Goal: Task Accomplishment & Management: Manage account settings

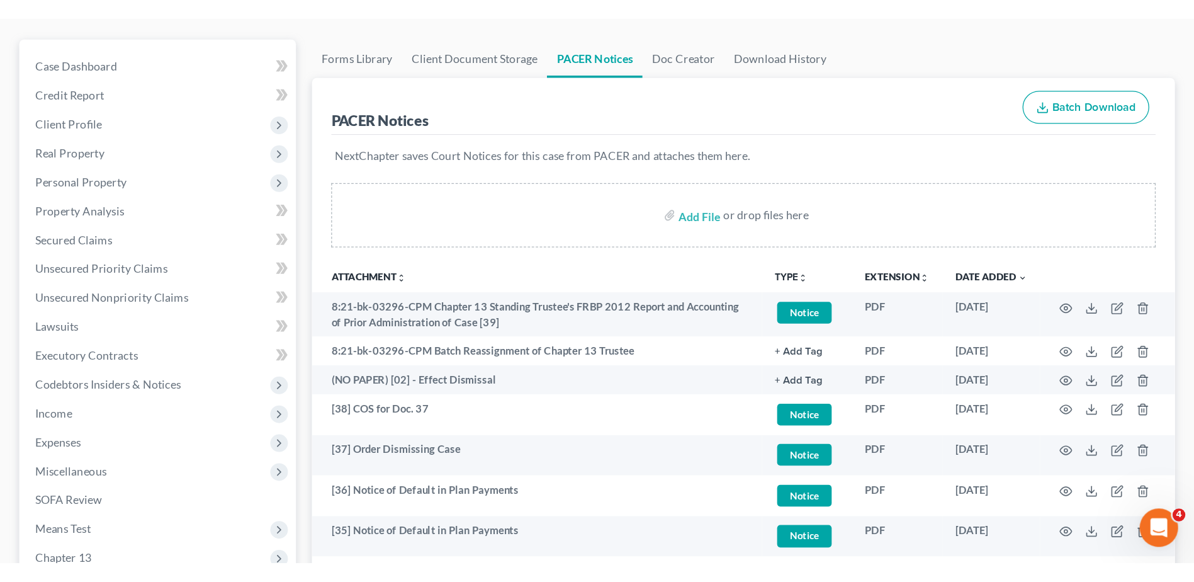
scroll to position [104, 0]
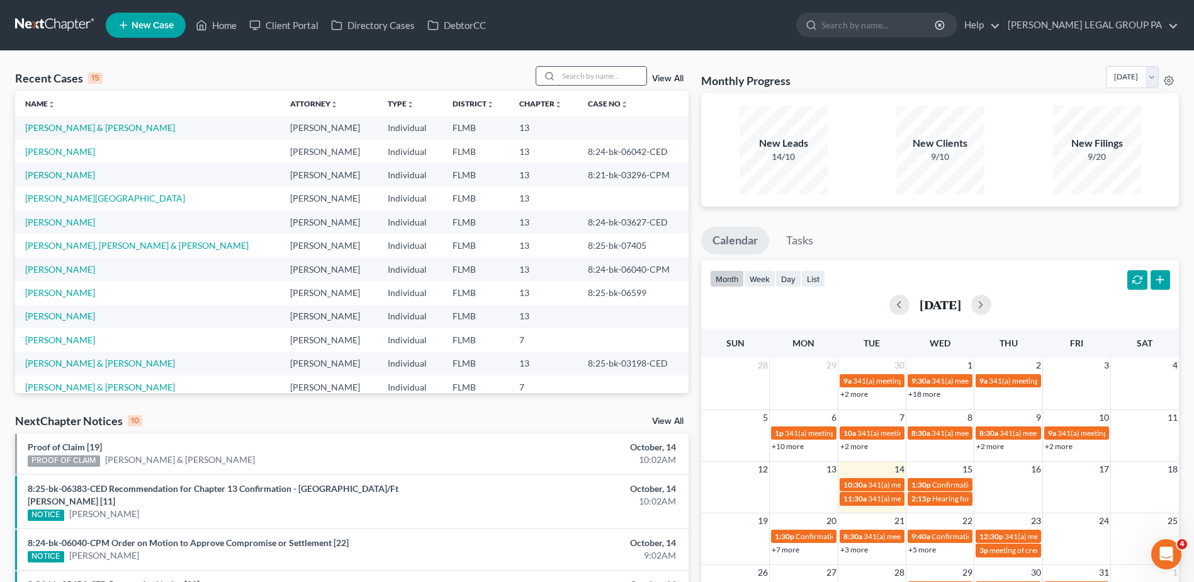
click at [601, 78] on input "search" at bounding box center [602, 76] width 88 height 18
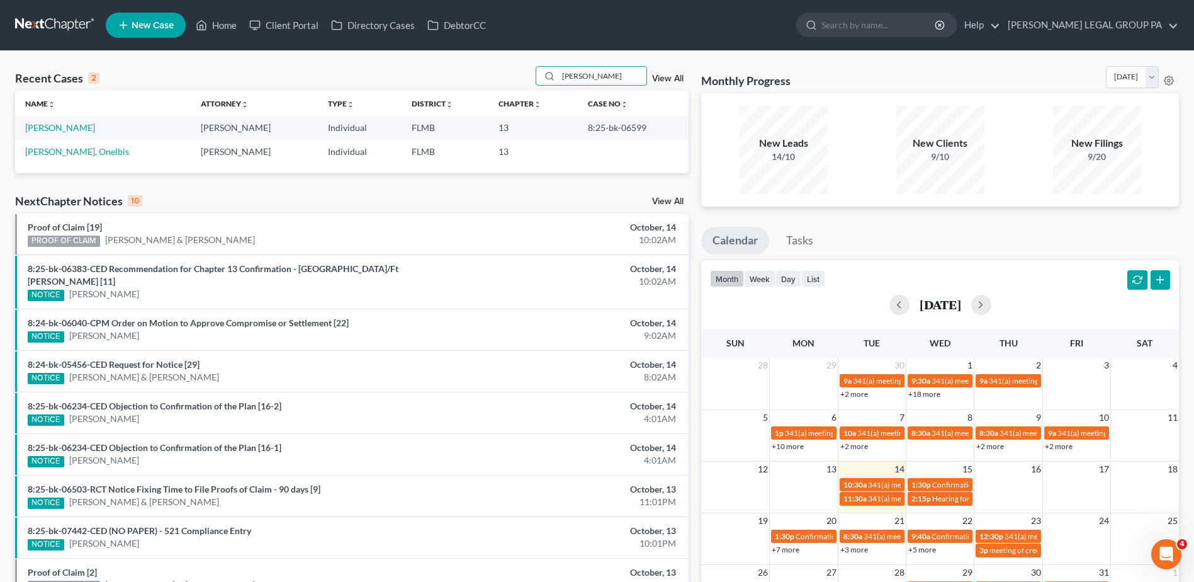
type input "[PERSON_NAME]"
click at [37, 133] on td "[PERSON_NAME]" at bounding box center [103, 127] width 176 height 23
click at [37, 127] on link "[PERSON_NAME]" at bounding box center [60, 127] width 70 height 11
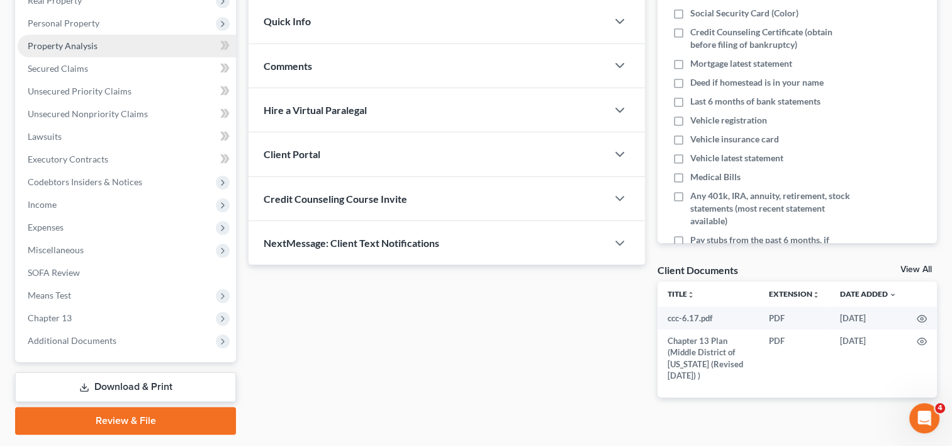
drag, startPoint x: 99, startPoint y: 45, endPoint x: 100, endPoint y: 53, distance: 7.6
click at [99, 45] on link "Property Analysis" at bounding box center [127, 46] width 218 height 23
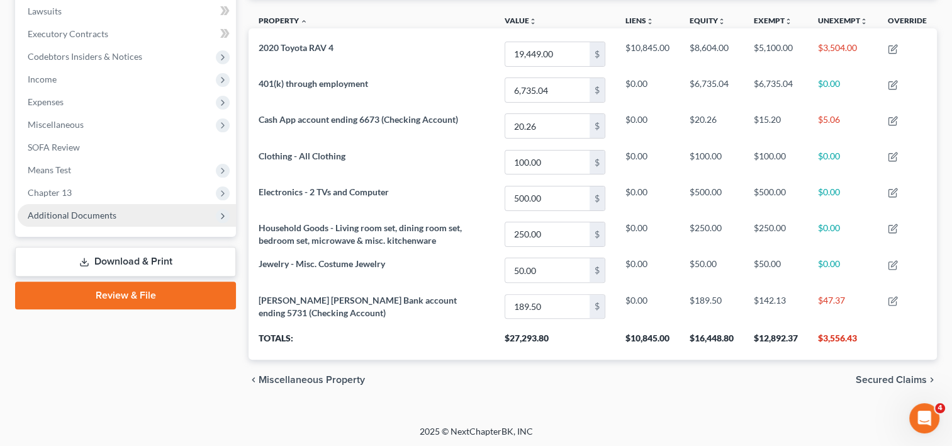
click at [101, 217] on span "Additional Documents" at bounding box center [72, 215] width 89 height 11
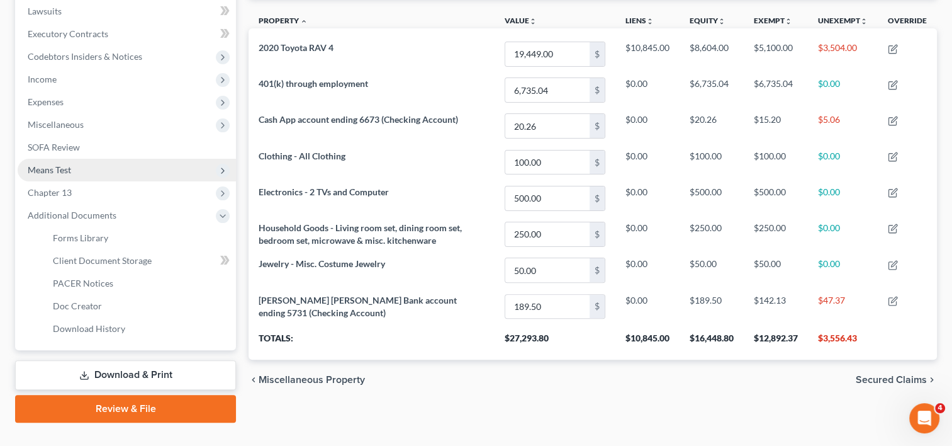
click at [93, 165] on span "Means Test" at bounding box center [127, 170] width 218 height 23
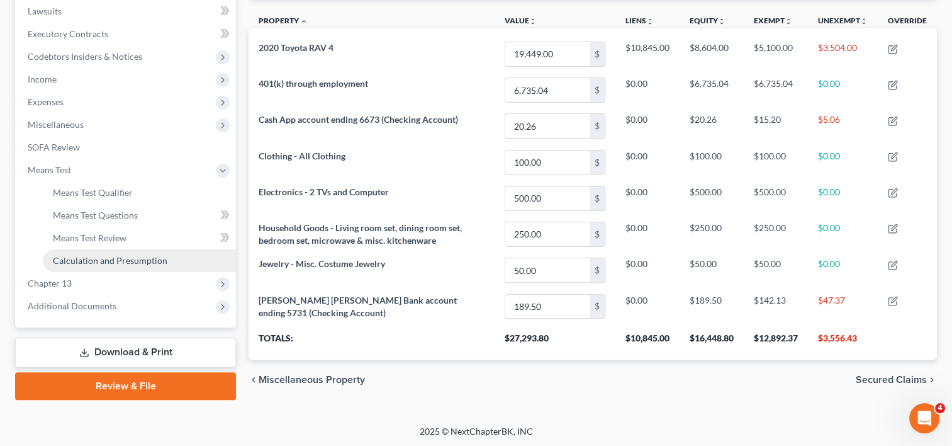
click at [101, 268] on link "Calculation and Presumption" at bounding box center [139, 260] width 193 height 23
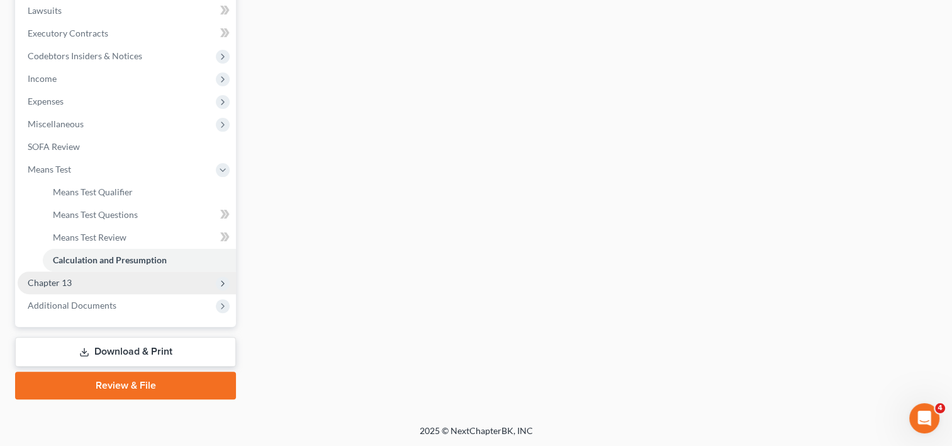
click at [99, 289] on span "Chapter 13" at bounding box center [127, 282] width 218 height 23
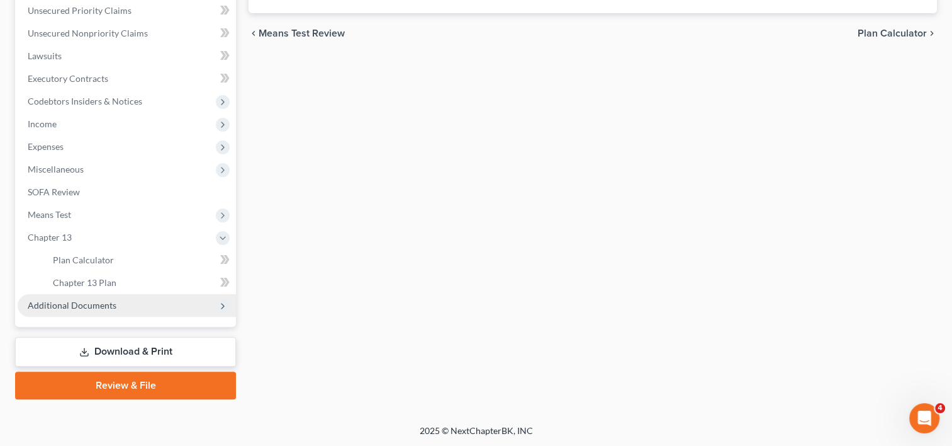
click at [90, 310] on span "Additional Documents" at bounding box center [127, 305] width 218 height 23
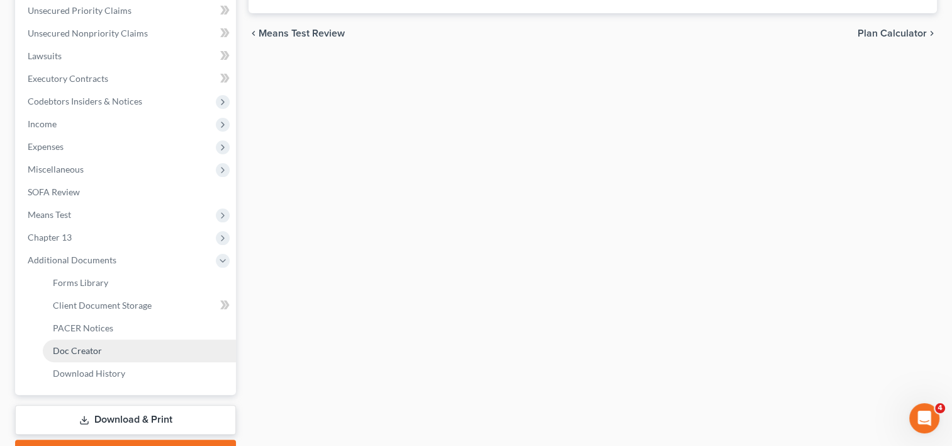
scroll to position [335, 0]
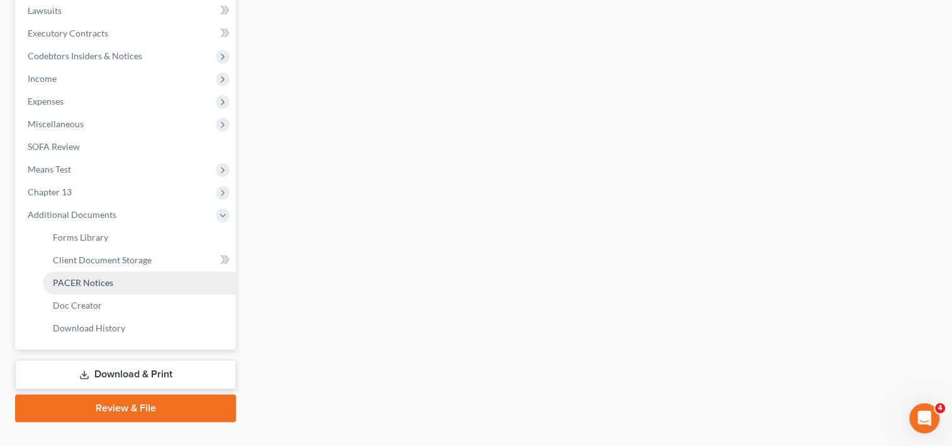
click at [120, 285] on link "PACER Notices" at bounding box center [139, 282] width 193 height 23
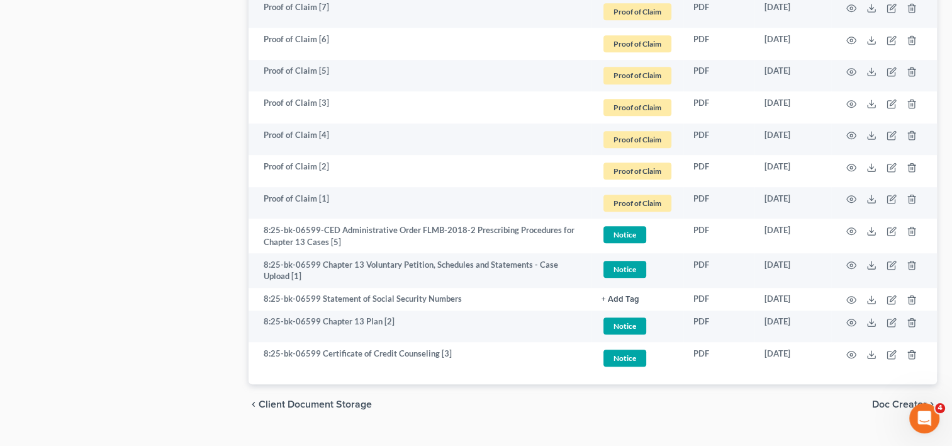
scroll to position [857, 0]
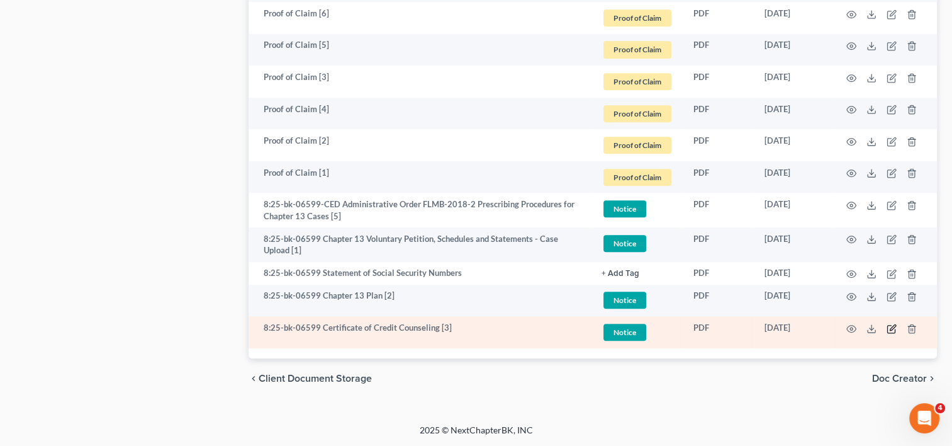
click at [888, 327] on icon "button" at bounding box center [892, 329] width 10 height 10
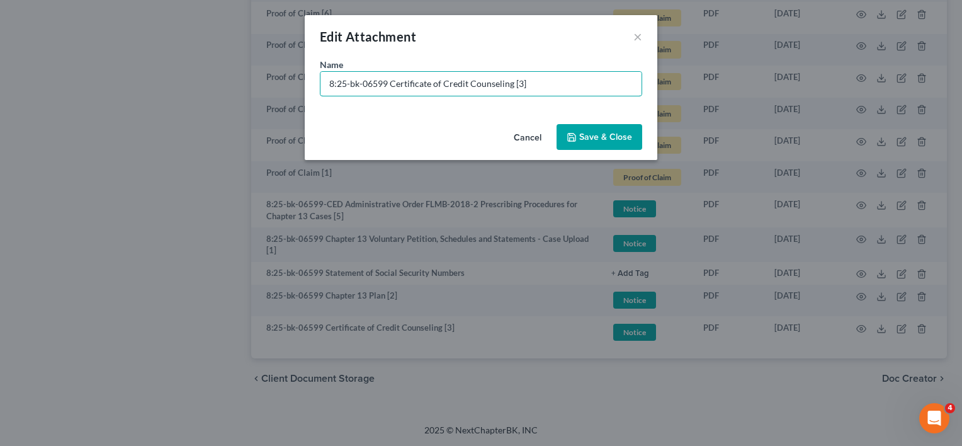
drag, startPoint x: 391, startPoint y: 79, endPoint x: 196, endPoint y: 81, distance: 194.5
click at [206, 81] on div "Edit Attachment × Name * 8:25-bk-06599 Certificate of Credit Counseling [3] Can…" at bounding box center [481, 223] width 962 height 446
drag, startPoint x: 516, startPoint y: 86, endPoint x: 577, endPoint y: 84, distance: 61.1
click at [577, 84] on input "Document [03] - Certificate of Credit Counseling [3]" at bounding box center [480, 84] width 321 height 24
type input "Document [03] - Certificate of Credit Counseling"
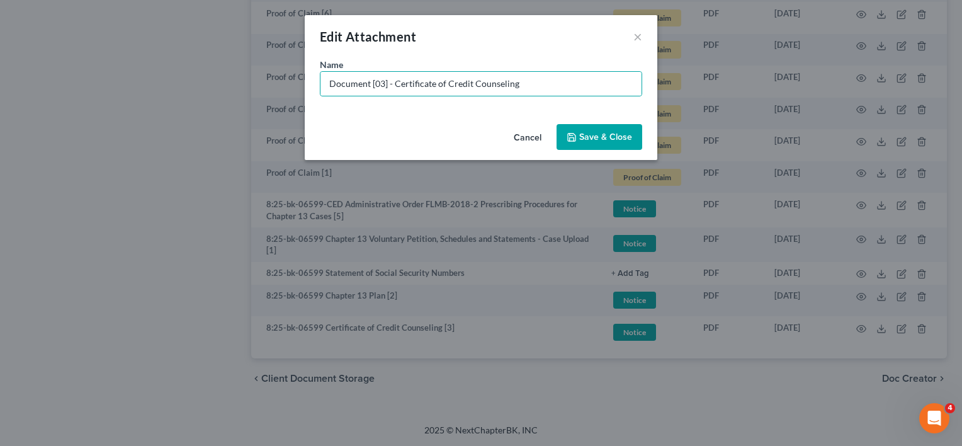
click at [597, 142] on button "Save & Close" at bounding box center [599, 137] width 86 height 26
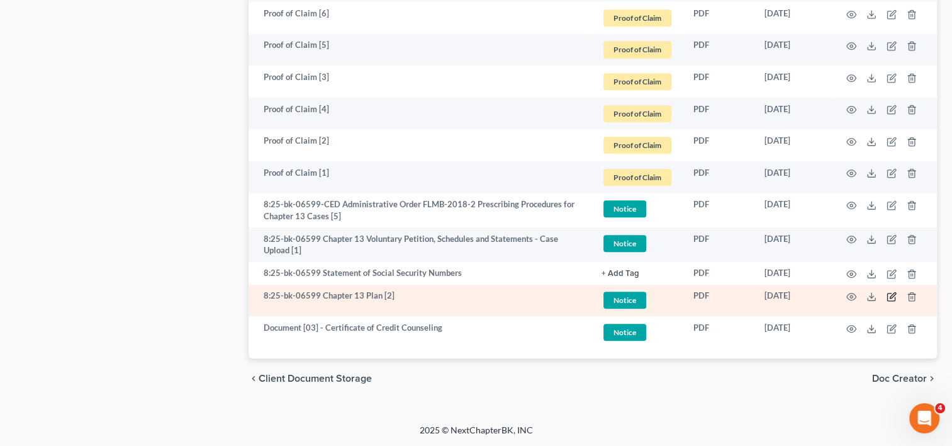
click at [890, 296] on icon "button" at bounding box center [893, 295] width 6 height 6
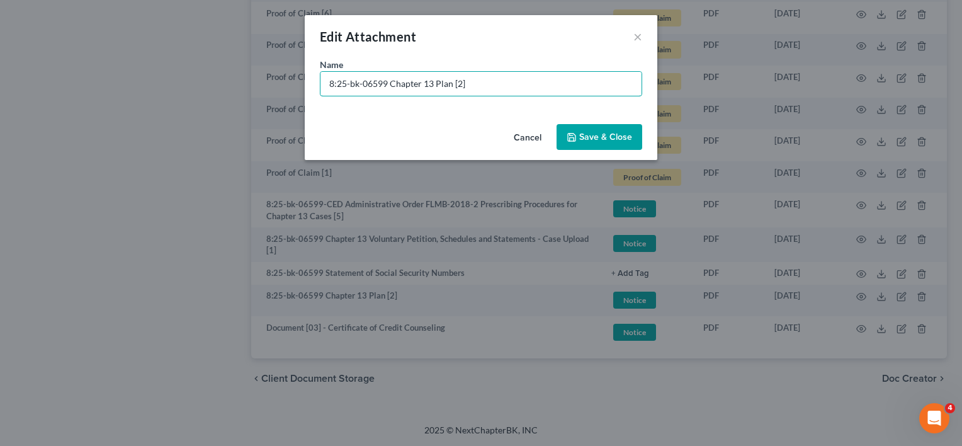
drag, startPoint x: 391, startPoint y: 84, endPoint x: 267, endPoint y: 88, distance: 124.1
click at [261, 88] on div "Edit Attachment × Name * 8:25-bk-06599 Chapter 13 Plan [2] Cancel Save & Close" at bounding box center [481, 223] width 962 height 446
paste input "Document [03] -"
click at [378, 84] on input "Document [03] - Chapter 13 Plan [2]" at bounding box center [480, 84] width 321 height 24
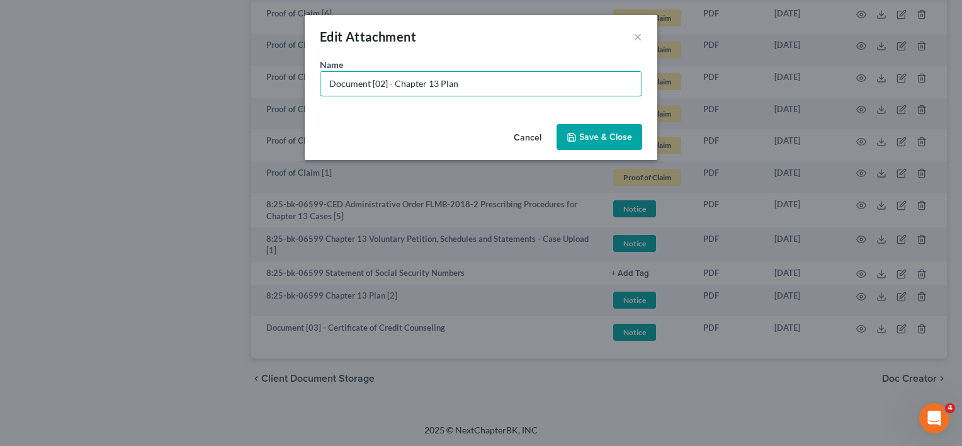
type input "Document [02] - Chapter 13 Plan"
click at [595, 142] on button "Save & Close" at bounding box center [599, 137] width 86 height 26
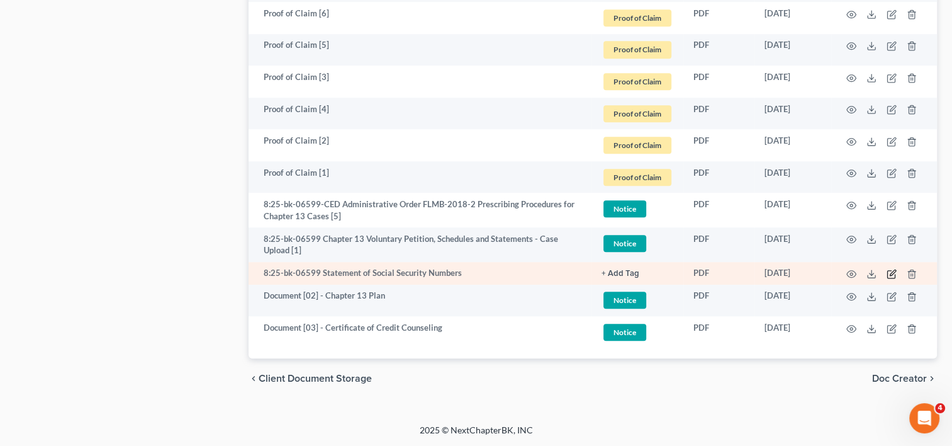
click at [894, 272] on icon "button" at bounding box center [893, 272] width 6 height 6
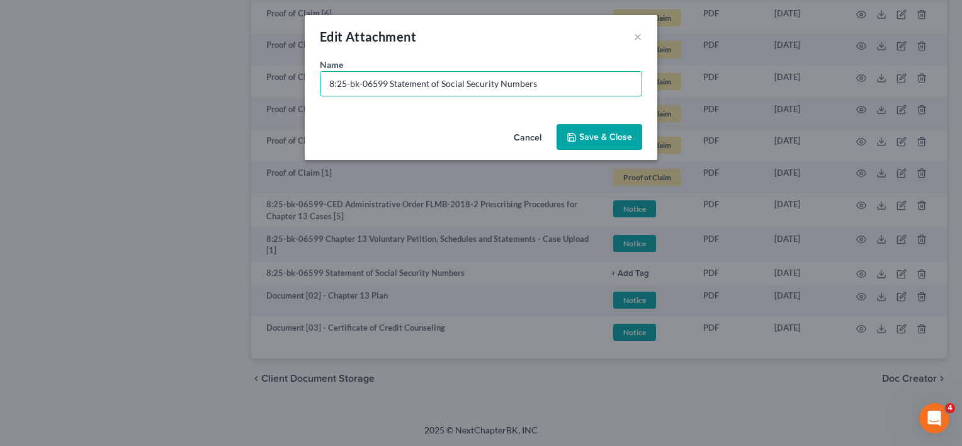
drag, startPoint x: 390, startPoint y: 82, endPoint x: 126, endPoint y: 89, distance: 264.5
click at [127, 89] on div "Edit Attachment × Name * 8:25-bk-06599 Statement of Social Security Numbers Can…" at bounding box center [481, 223] width 962 height 446
paste input "Document [03] -"
click at [378, 81] on input "Document [03] - Statement of Social Security Numbers" at bounding box center [480, 84] width 321 height 24
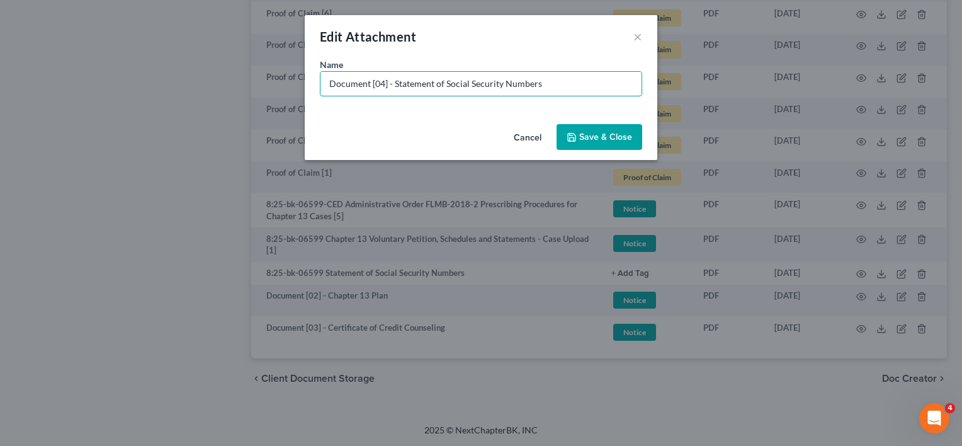
type input "Document [04] - Statement of Social Security Numbers"
click at [594, 135] on span "Save & Close" at bounding box center [605, 137] width 53 height 11
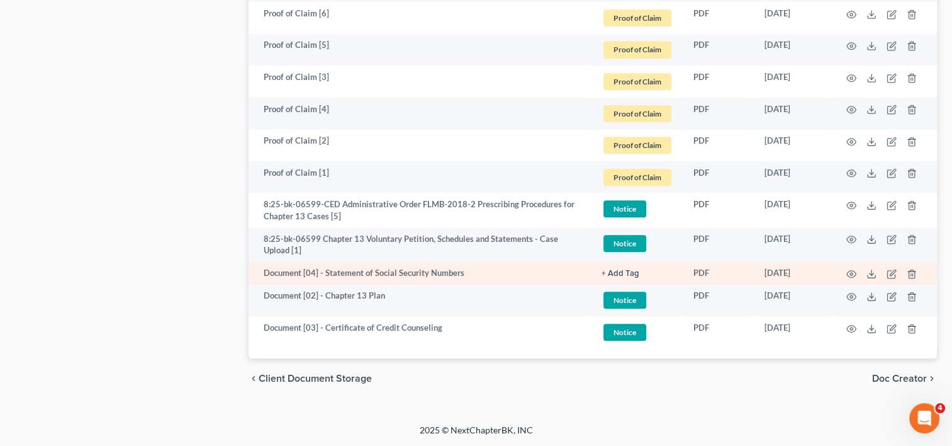
click at [617, 271] on button "+ Add Tag" at bounding box center [621, 273] width 38 height 8
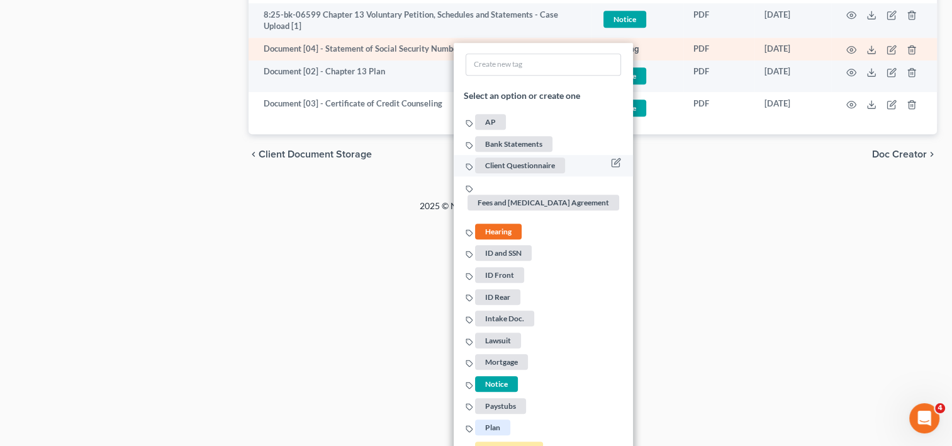
scroll to position [1153, 0]
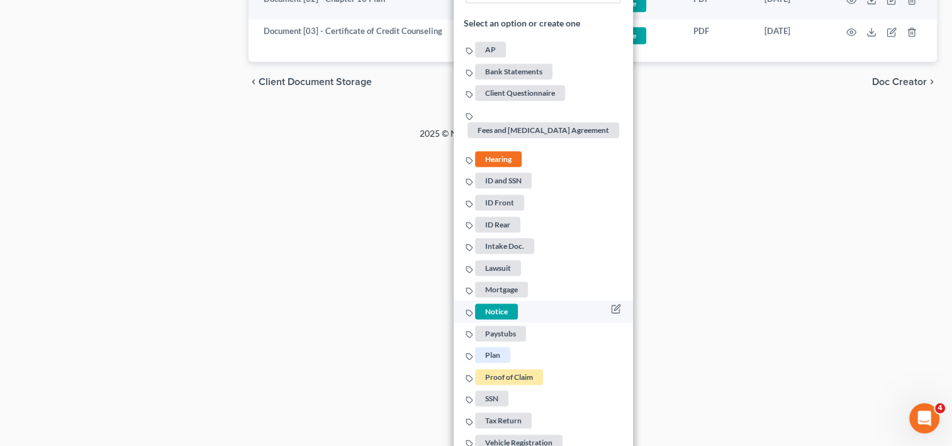
click at [505, 303] on span "Notice" at bounding box center [496, 311] width 43 height 16
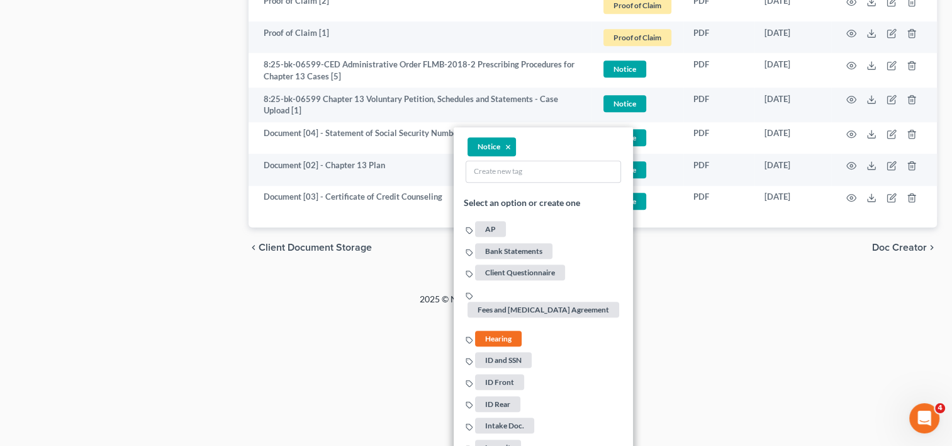
scroll to position [944, 0]
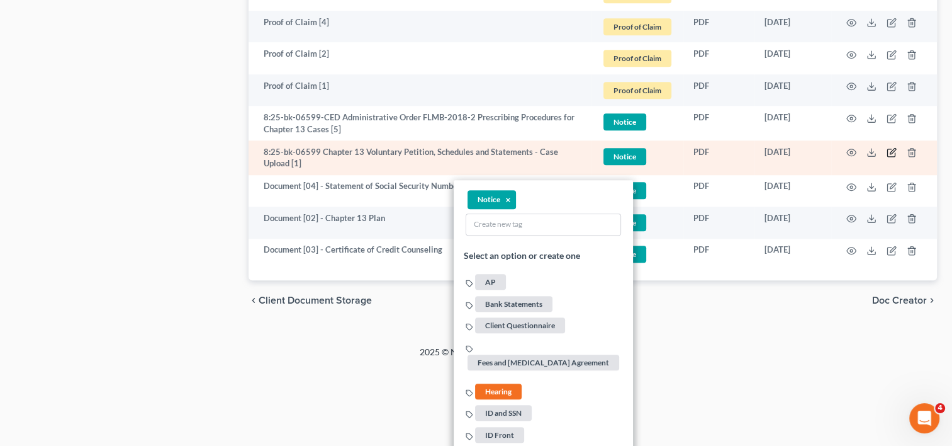
click at [891, 150] on icon "button" at bounding box center [893, 152] width 6 height 6
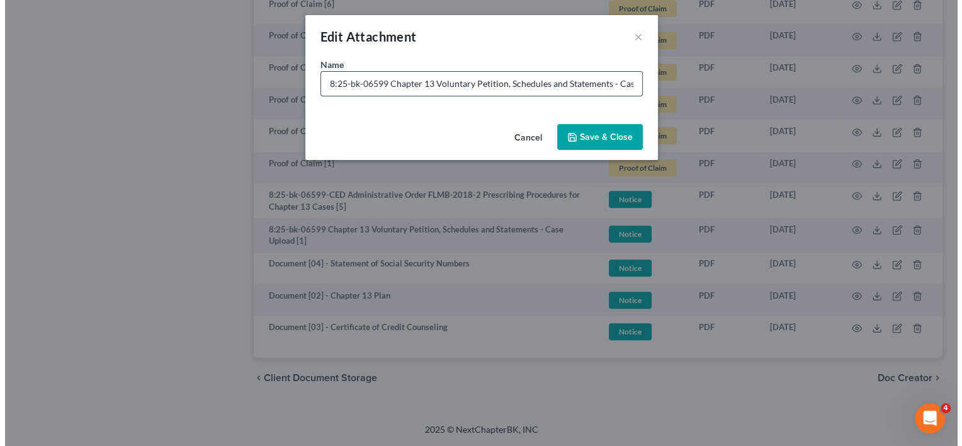
scroll to position [866, 0]
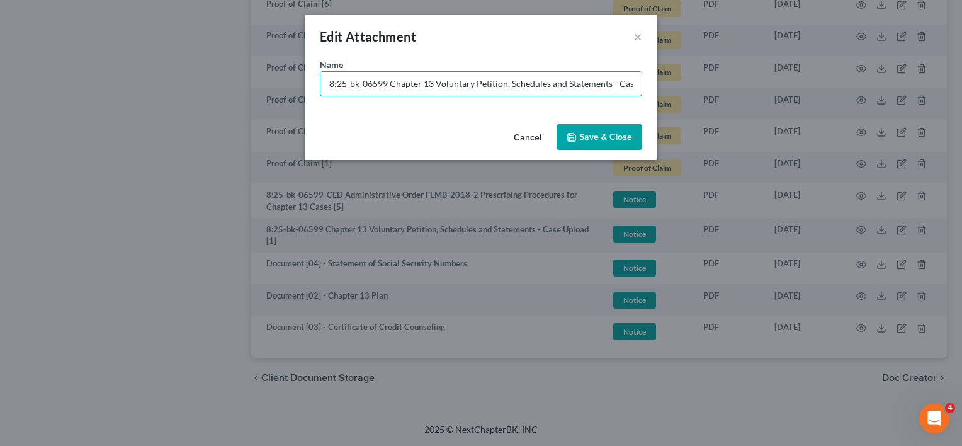
drag, startPoint x: 391, startPoint y: 78, endPoint x: 219, endPoint y: 79, distance: 171.8
click at [219, 79] on div "Edit Attachment × Name * 8:25-bk-06599 Chapter 13 Voluntary Petition, Schedules…" at bounding box center [481, 223] width 962 height 446
paste input "Document [03] -"
click at [377, 81] on input "Document [03] - Chapter 13 Voluntary Petition, Schedules and Statements - Case …" at bounding box center [480, 84] width 321 height 24
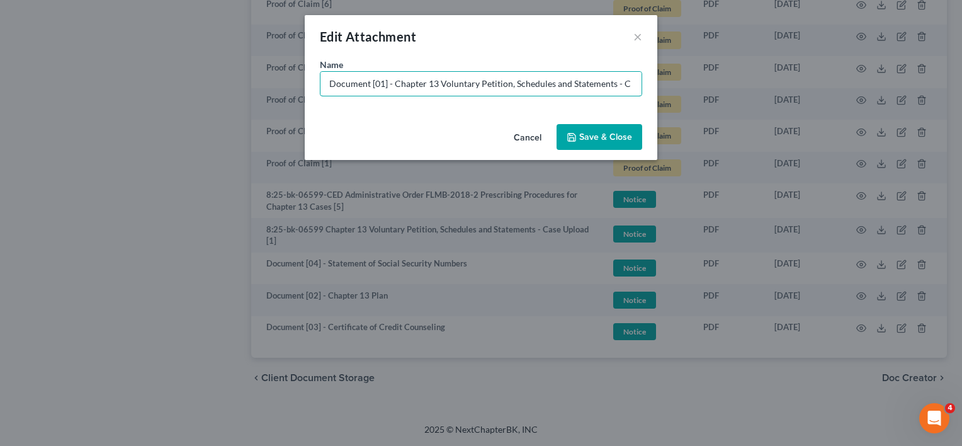
scroll to position [0, 0]
type input "Document [01] - Chapter 13 Voluntary Petition, Schedules and Statements"
click at [611, 141] on span "Save & Close" at bounding box center [605, 137] width 53 height 11
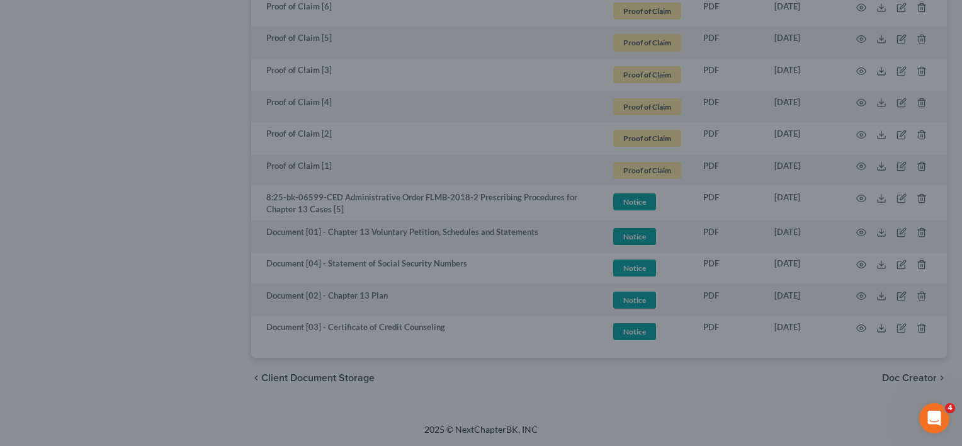
scroll to position [864, 0]
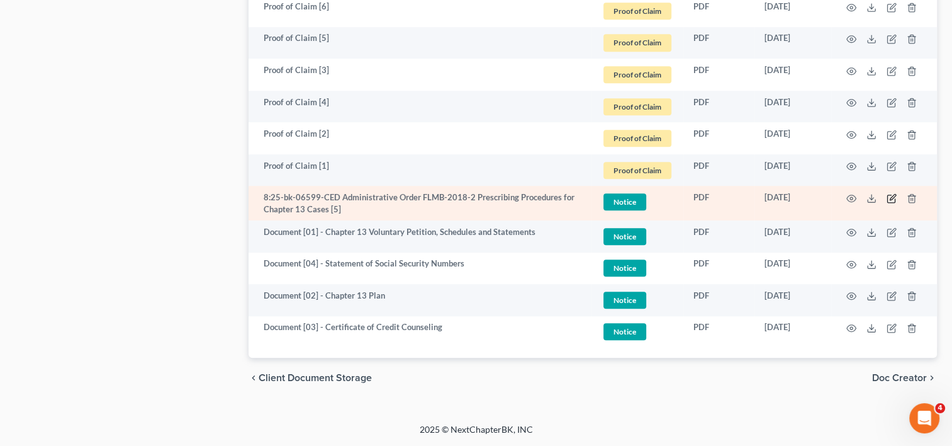
click at [890, 196] on icon "button" at bounding box center [892, 198] width 10 height 10
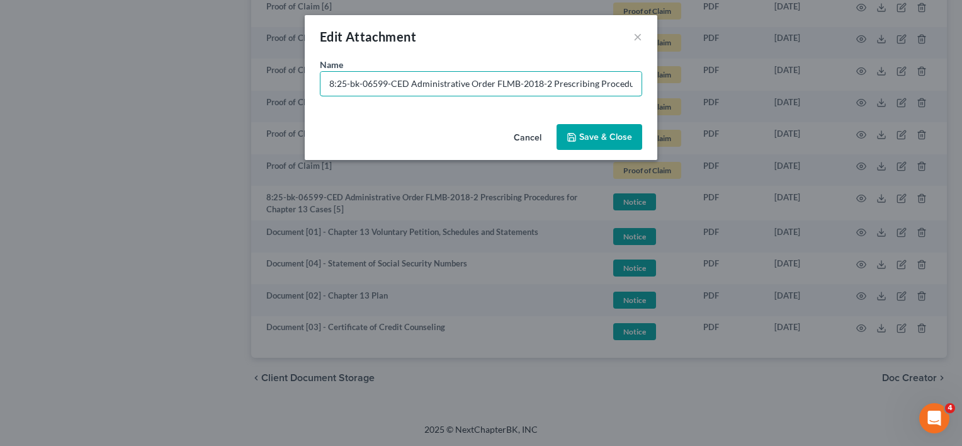
drag, startPoint x: 412, startPoint y: 83, endPoint x: 55, endPoint y: 76, distance: 356.3
click at [25, 81] on div "Edit Attachment × Name * 8:25-bk-06599-CED Administrative Order FLMB-2018-2 Pre…" at bounding box center [481, 223] width 962 height 446
paste input "Document [03] -"
click at [380, 84] on input "Document [03] - Administrative Order FLMB-2018-2 Prescribing Procedures for Cha…" at bounding box center [480, 84] width 321 height 24
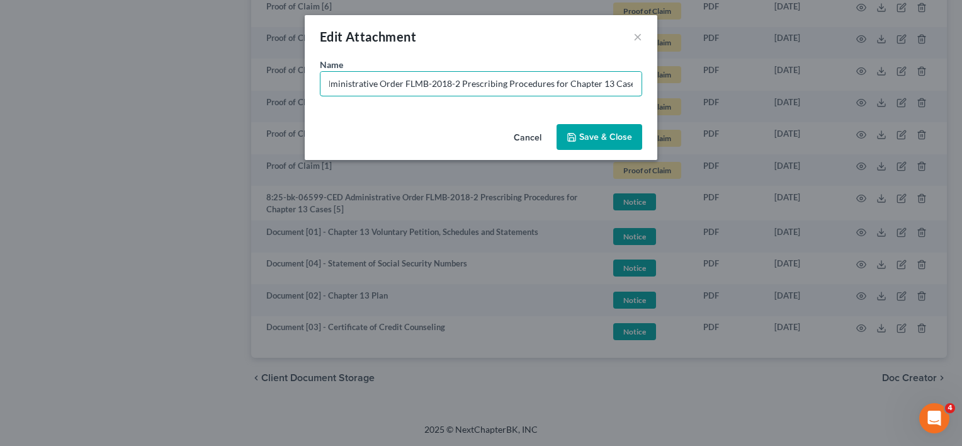
scroll to position [0, 74]
type input "Document [05] - Administrative Order FLMB-2018-2 Prescribing Procedures for Cha…"
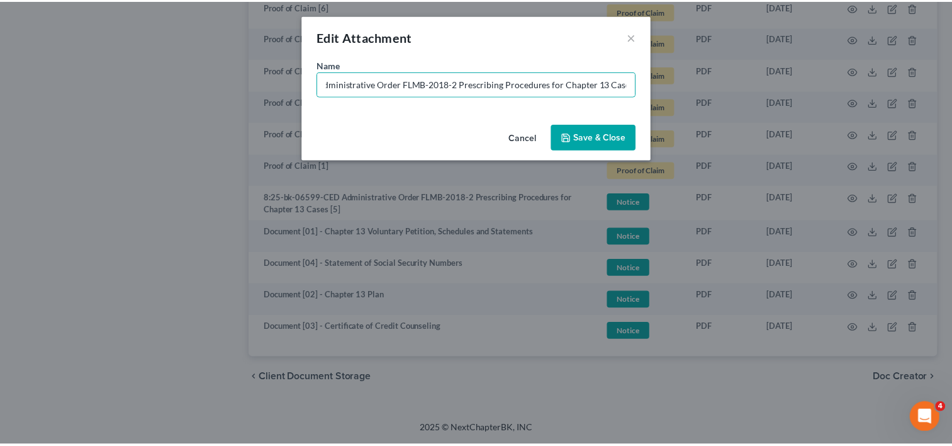
scroll to position [0, 0]
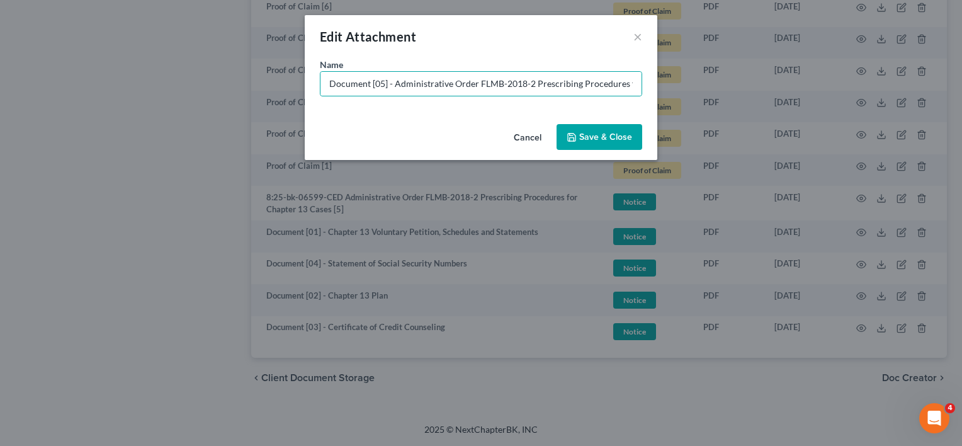
click at [579, 145] on button "Save & Close" at bounding box center [599, 137] width 86 height 26
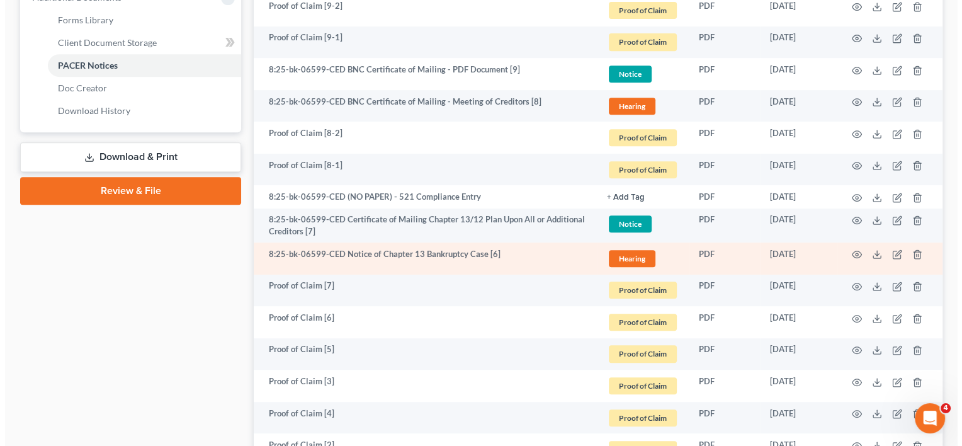
scroll to position [549, 0]
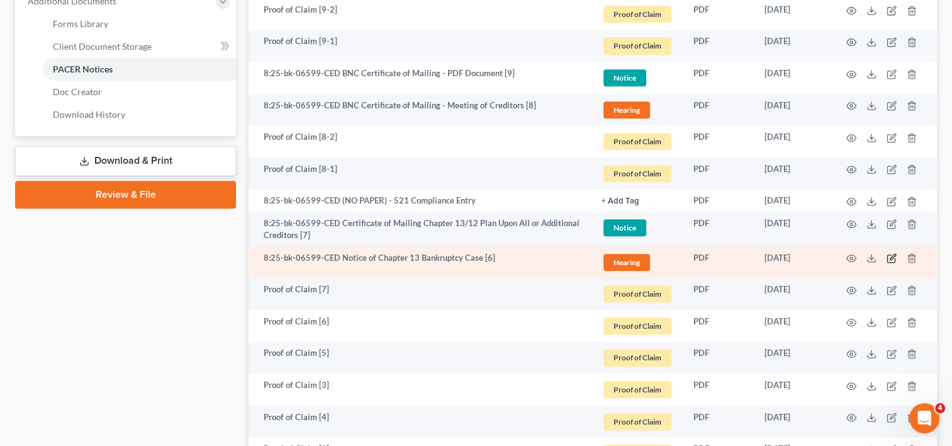
click at [892, 256] on icon "button" at bounding box center [893, 257] width 6 height 6
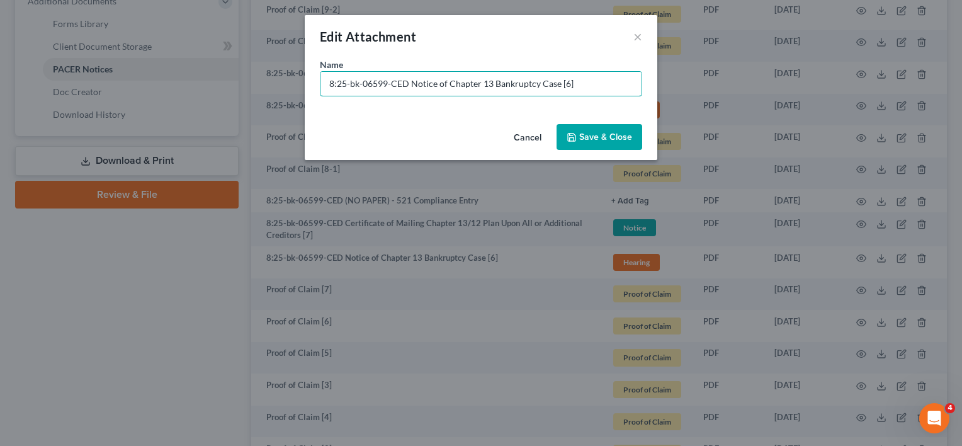
drag, startPoint x: 408, startPoint y: 79, endPoint x: 80, endPoint y: 88, distance: 328.1
click at [99, 93] on div "Edit Attachment × Name * 8:25-bk-06599-CED Notice of Chapter 13 Bankruptcy Case…" at bounding box center [481, 223] width 962 height 446
paste input "Document [03] -"
click at [379, 82] on input "Document [03] - Notice of Chapter 13 Bankruptcy Case [6]" at bounding box center [480, 84] width 321 height 24
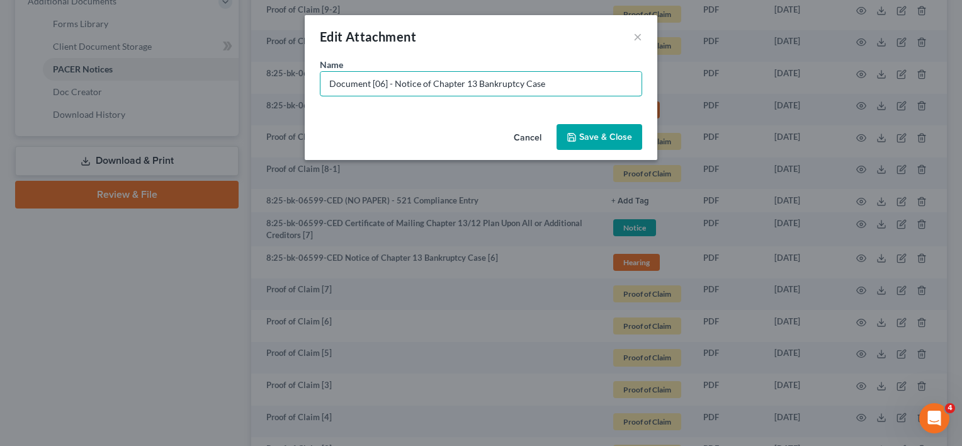
type input "Document [06] - Notice of Chapter 13 Bankruptcy Case"
click at [616, 128] on button "Save & Close" at bounding box center [599, 137] width 86 height 26
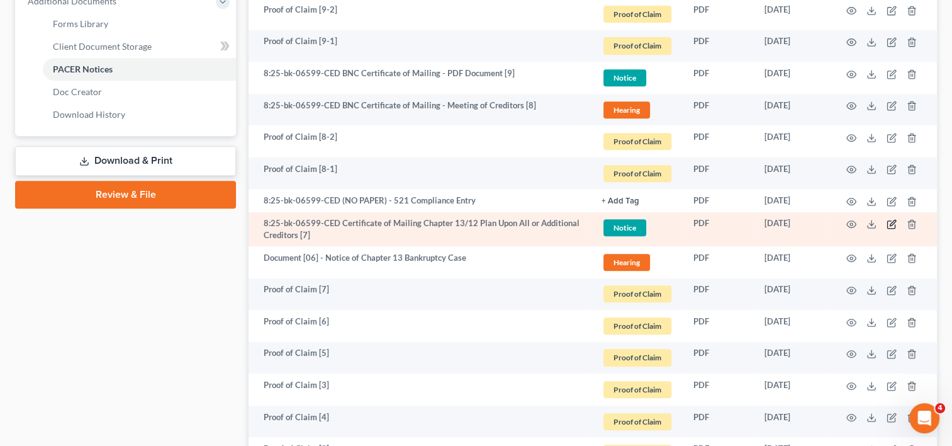
click at [892, 219] on icon "button" at bounding box center [892, 224] width 10 height 10
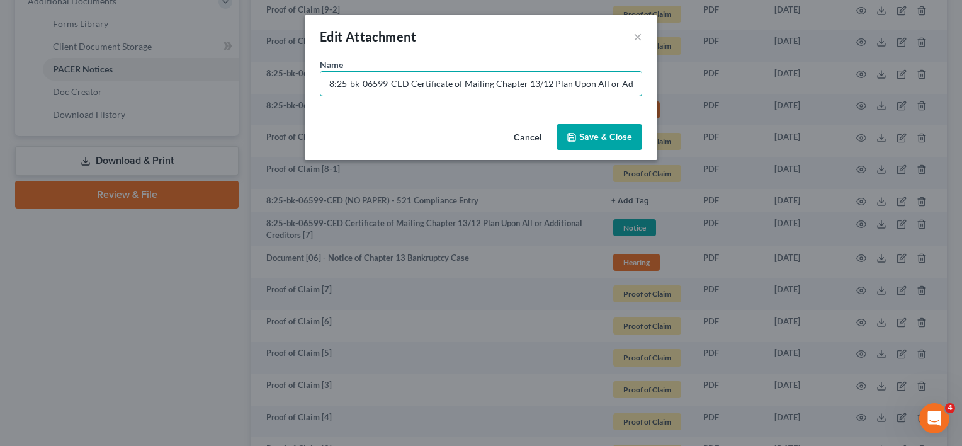
drag, startPoint x: 412, startPoint y: 81, endPoint x: 106, endPoint y: 81, distance: 305.9
click at [104, 81] on div "Edit Attachment × Name * 8:25-bk-06599-CED Certificate of Mailing Chapter 13/12…" at bounding box center [481, 223] width 962 height 446
paste input "Document [03] -"
click at [380, 86] on input "Document [03] - Certificate of Mailing Chapter 13/12 Plan Upon All or Additiona…" at bounding box center [480, 84] width 321 height 24
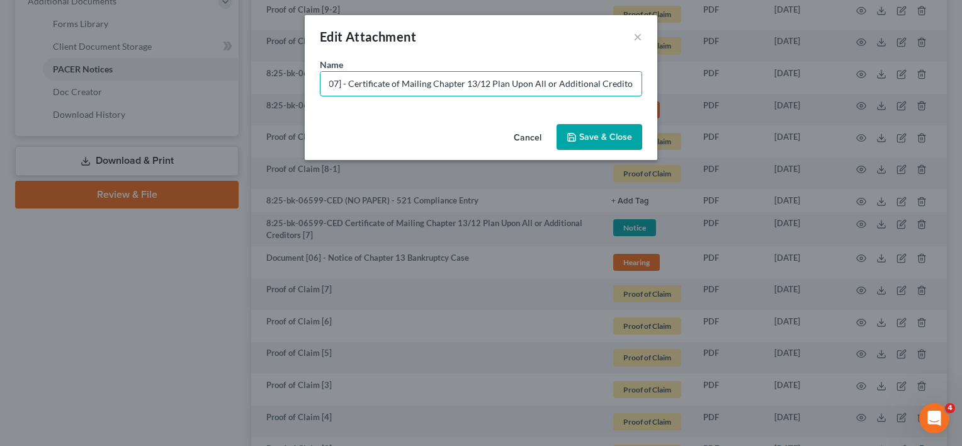
scroll to position [0, 45]
drag, startPoint x: 352, startPoint y: 83, endPoint x: 888, endPoint y: 84, distance: 535.7
click at [888, 84] on div "Edit Attachment × Name * Document [07] - Certificate of Mailing Chapter 13/12 P…" at bounding box center [481, 223] width 962 height 446
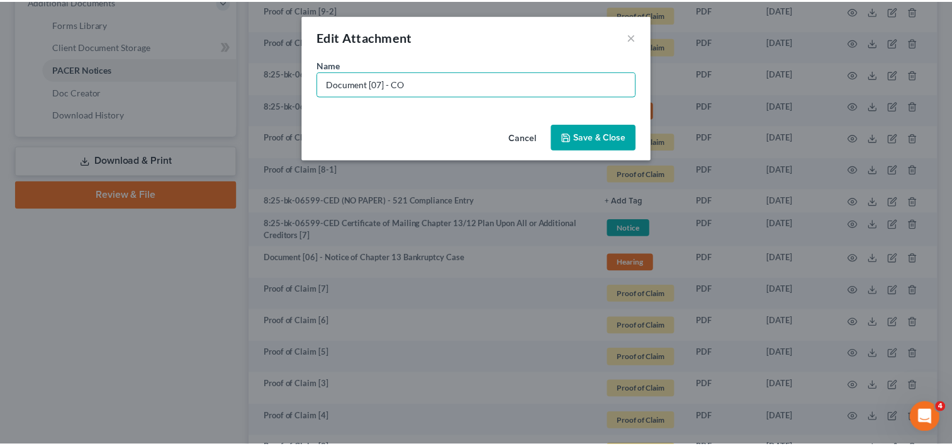
scroll to position [0, 0]
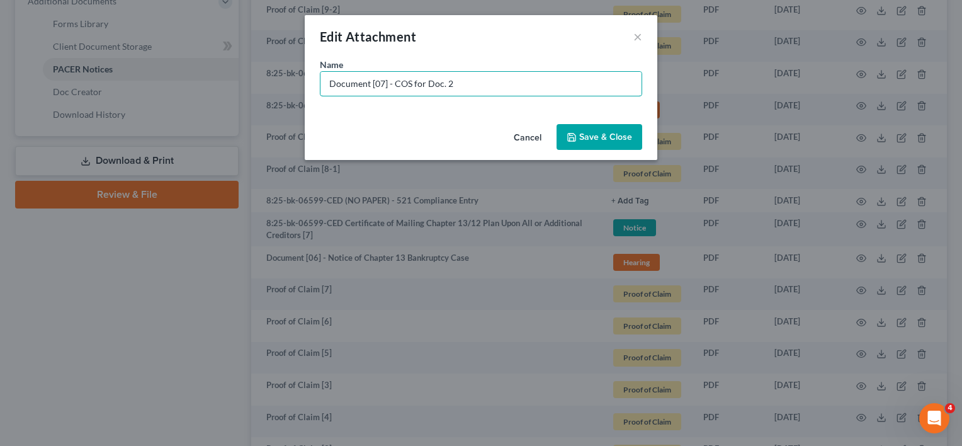
type input "Document [07] - COS for Doc. 2"
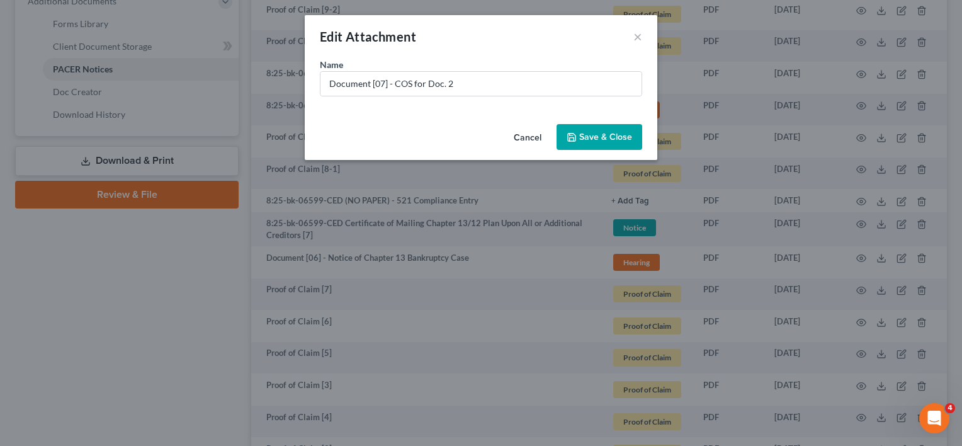
click at [603, 126] on button "Save & Close" at bounding box center [599, 137] width 86 height 26
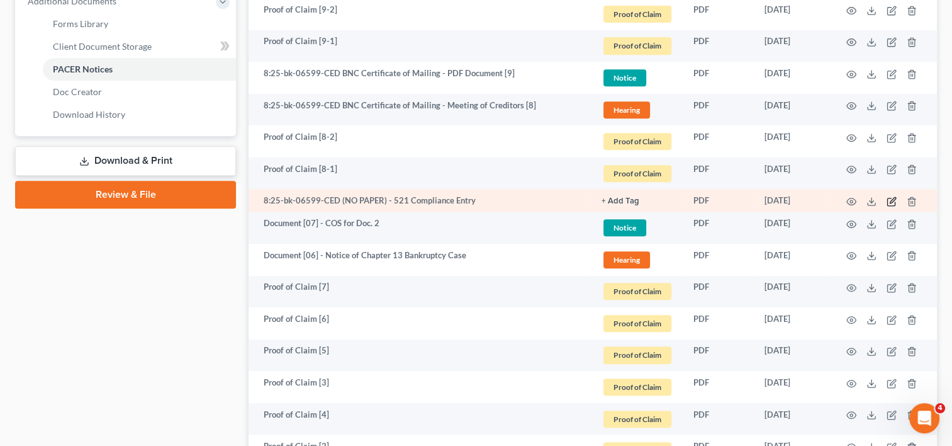
click at [891, 198] on icon "button" at bounding box center [892, 201] width 10 height 10
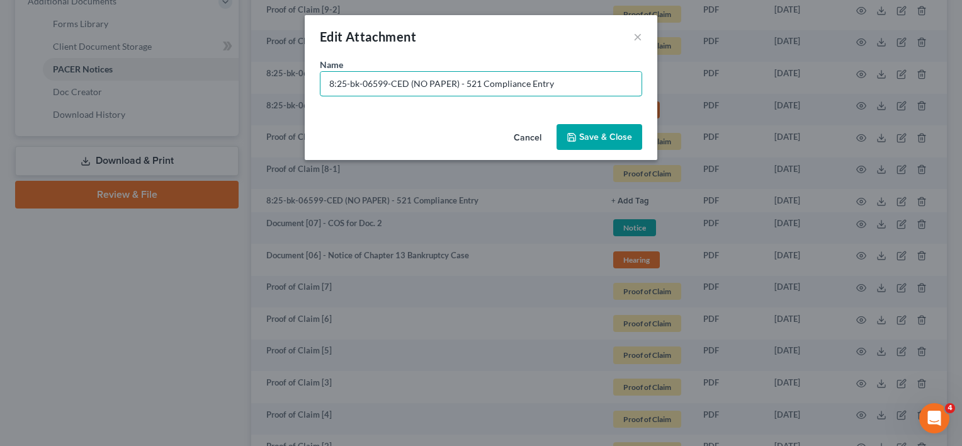
drag, startPoint x: 458, startPoint y: 84, endPoint x: -35, endPoint y: 88, distance: 493.5
click at [0, 88] on html "Home New Case Client Portal Directory Cases DebtorCC [PERSON_NAME] LEGAL GROUP …" at bounding box center [481, 104] width 962 height 1307
type input "No Paper [01] - 521 Compliance Entry"
click at [599, 142] on button "Save & Close" at bounding box center [599, 137] width 86 height 26
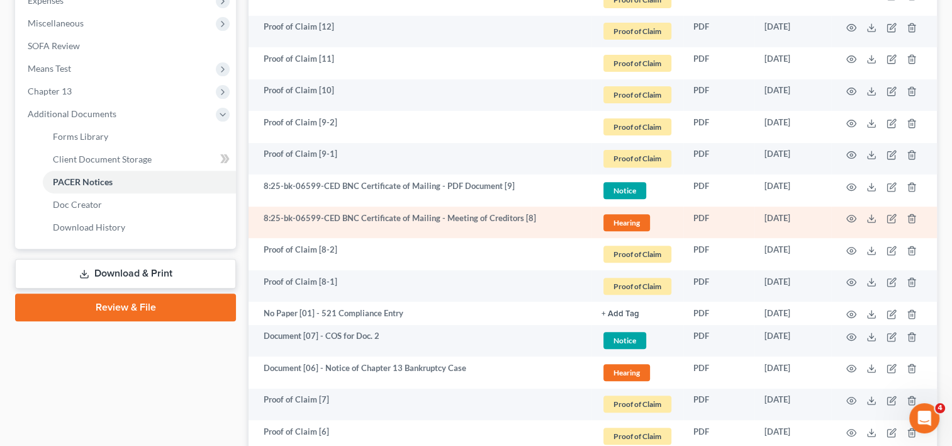
scroll to position [444, 0]
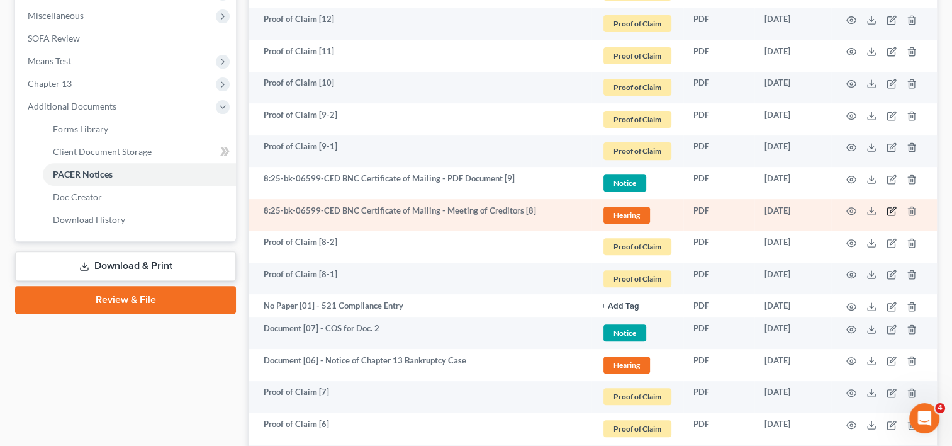
click at [890, 210] on icon "button" at bounding box center [893, 209] width 6 height 6
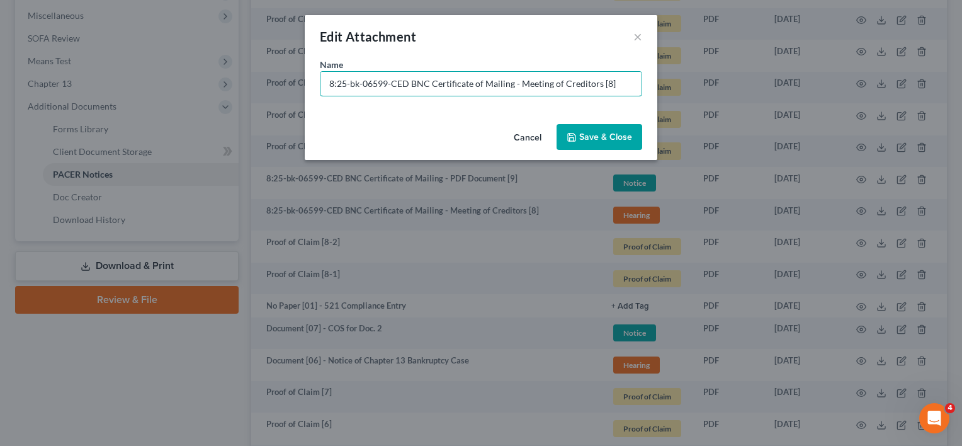
drag, startPoint x: 412, startPoint y: 83, endPoint x: 154, endPoint y: 91, distance: 257.6
click at [154, 91] on div "Edit Attachment × Name * 8:25-bk-06599-CED BNC Certificate of Mailing - Meeting…" at bounding box center [481, 223] width 962 height 446
paste input "Document [03] -"
click at [383, 82] on input "Document [03] - BNC Certificate of Mailing - Meeting of Creditors [8]" at bounding box center [480, 84] width 321 height 24
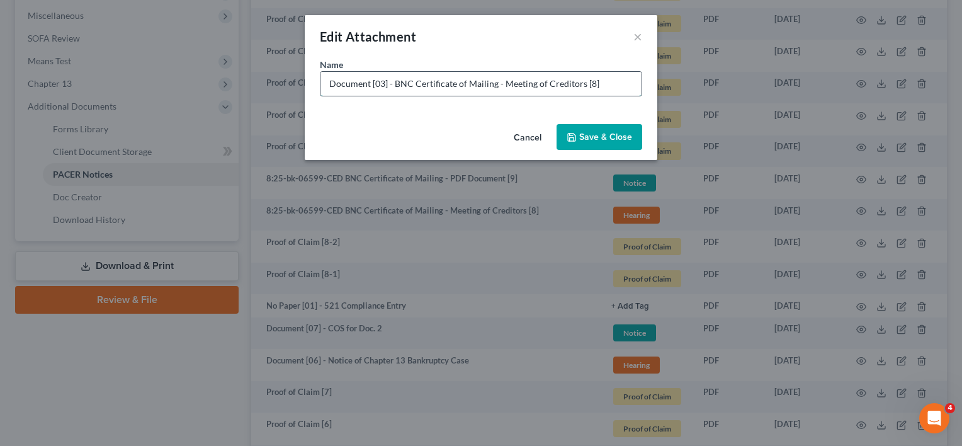
click at [376, 77] on input "Document [03] - BNC Certificate of Mailing - Meeting of Creditors [8]" at bounding box center [480, 84] width 321 height 24
drag, startPoint x: 579, startPoint y: 91, endPoint x: 655, endPoint y: 91, distance: 76.2
click at [650, 91] on div "Name * Document [08] - BNC Certificate of Mailing - Meeting of Creditors [8]" at bounding box center [481, 88] width 352 height 61
type input "Document [08] - BNC Certificate of Mailing - Meeting of Creditors"
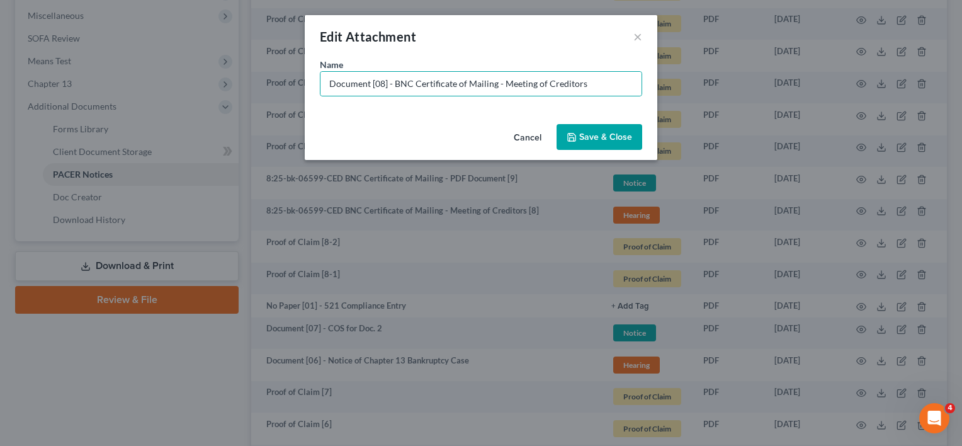
click at [589, 132] on span "Save & Close" at bounding box center [605, 137] width 53 height 11
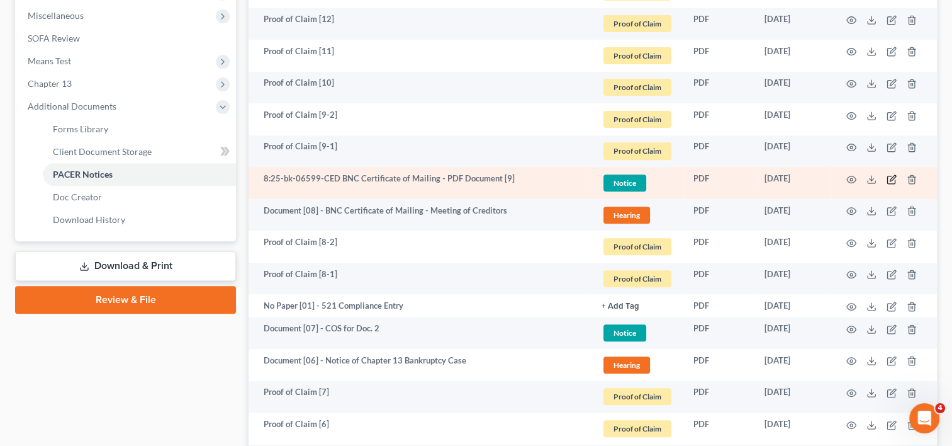
click at [891, 176] on icon "button" at bounding box center [892, 179] width 10 height 10
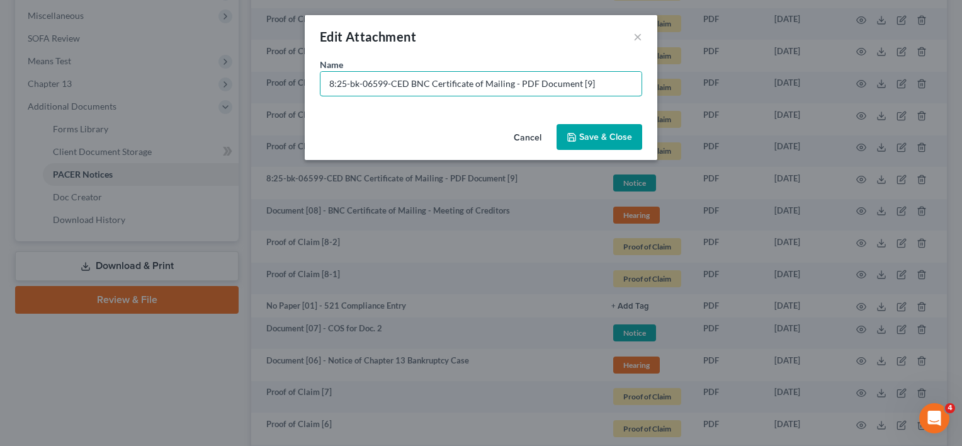
drag, startPoint x: 411, startPoint y: 81, endPoint x: 168, endPoint y: 79, distance: 243.0
click at [160, 81] on div "Edit Attachment × Name * 8:25-bk-06599-CED BNC Certificate of Mailing - PDF Doc…" at bounding box center [481, 223] width 962 height 446
paste input "Document [03] -"
click at [382, 84] on input "Document [03] - BNC Certificate of Mailing - PDF Document [9]" at bounding box center [480, 84] width 321 height 24
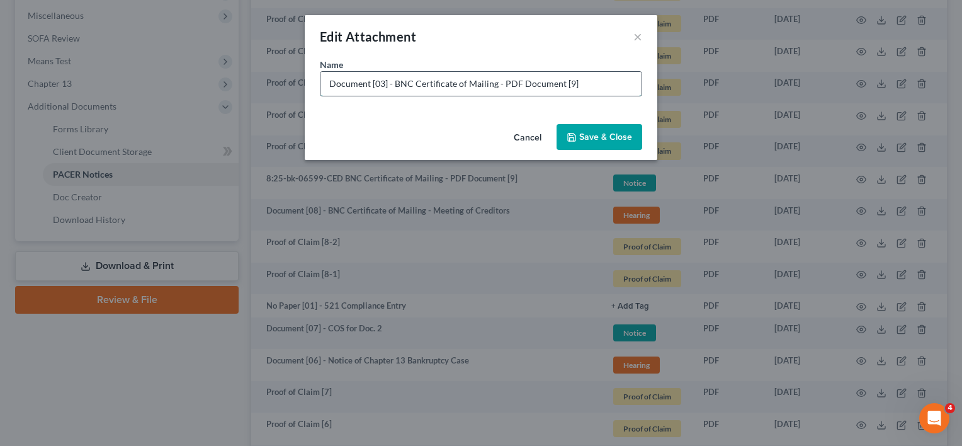
click at [380, 84] on input "Document [03] - BNC Certificate of Mailing - PDF Document [9]" at bounding box center [480, 84] width 321 height 24
drag, startPoint x: 588, startPoint y: 82, endPoint x: 395, endPoint y: 82, distance: 192.6
click at [395, 82] on input "Document [09] - BNC Certificate of Mailing - PDF Document [9]" at bounding box center [480, 84] width 321 height 24
type input "Document [09] - COS for Doc. 2"
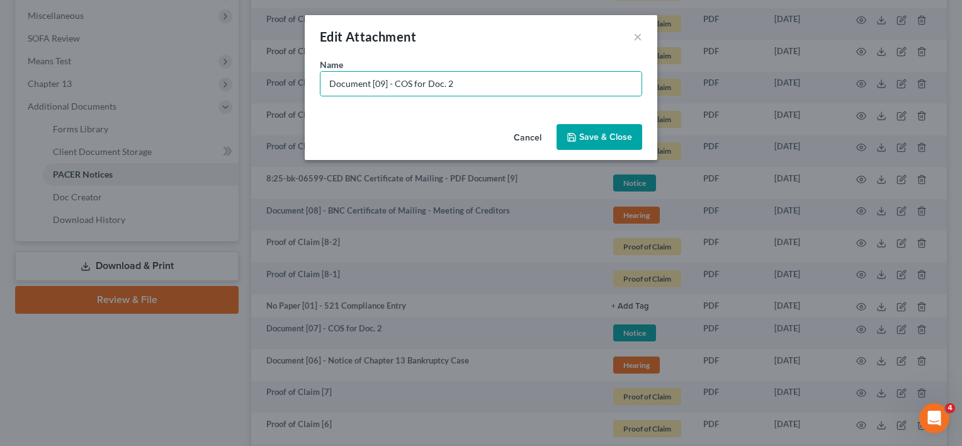
click at [599, 137] on span "Save & Close" at bounding box center [605, 137] width 53 height 11
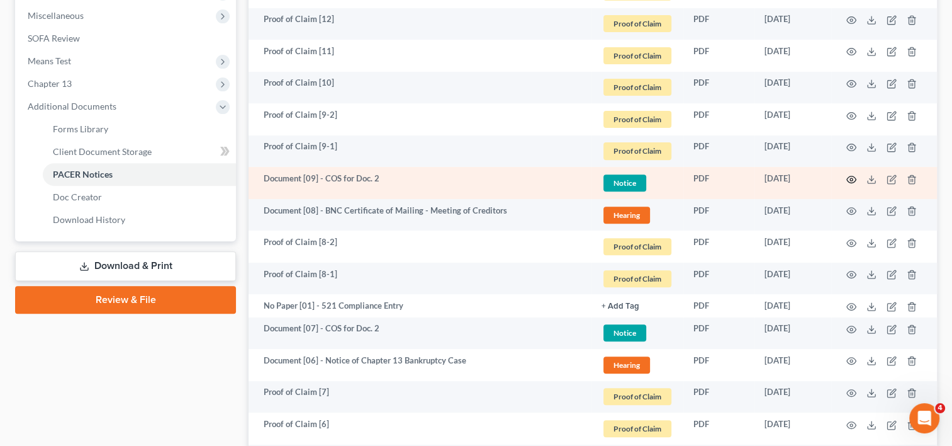
click at [852, 176] on icon "button" at bounding box center [852, 179] width 10 height 10
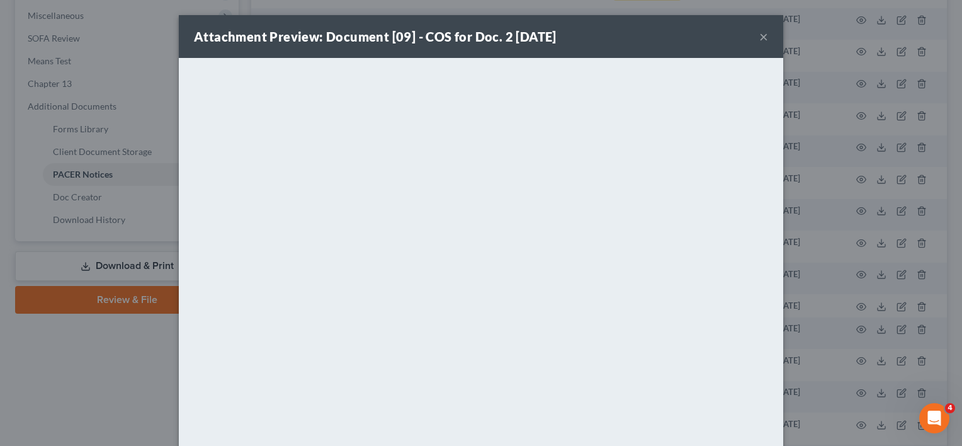
click at [759, 38] on button "×" at bounding box center [763, 36] width 9 height 15
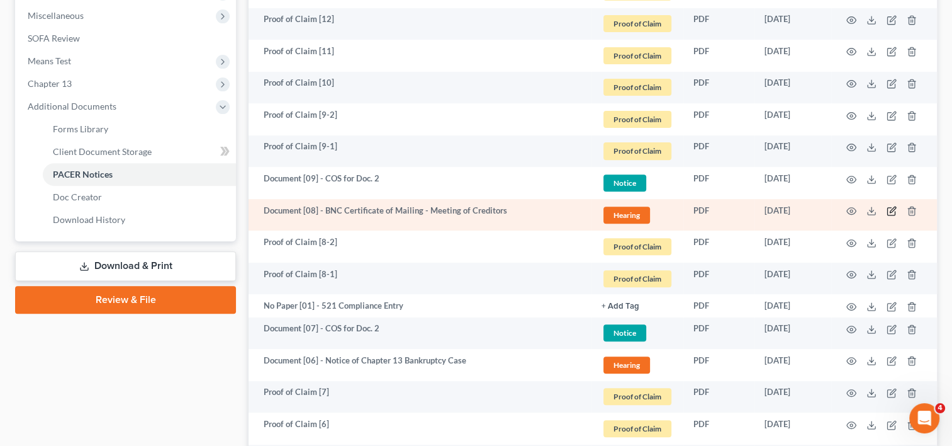
click at [888, 211] on icon "button" at bounding box center [892, 211] width 10 height 10
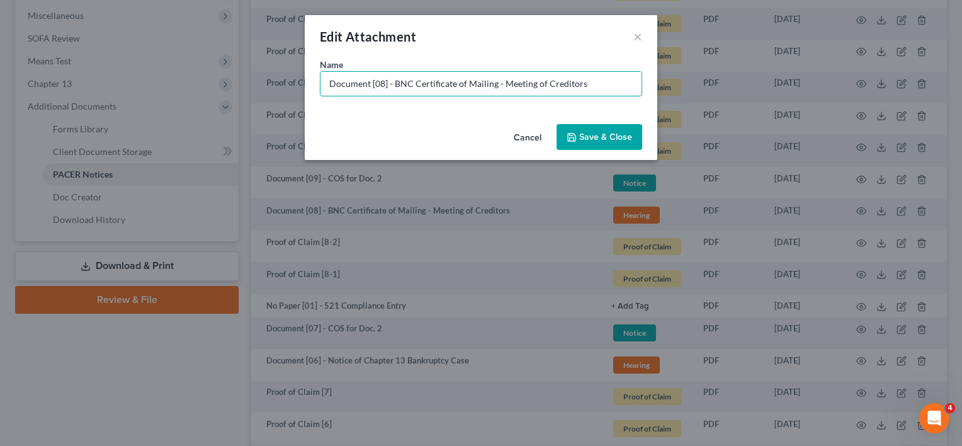
drag, startPoint x: 395, startPoint y: 83, endPoint x: 904, endPoint y: 113, distance: 509.5
click at [904, 113] on div "Edit Attachment × Name * Document [08] - BNC Certificate of Mailing - Meeting o…" at bounding box center [481, 223] width 962 height 446
type input "Document [08] - COS for Doc. 06"
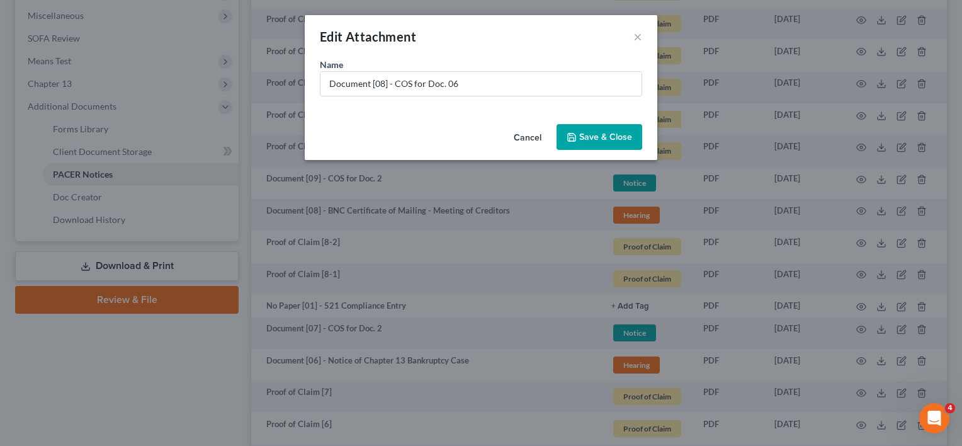
click at [599, 137] on span "Save & Close" at bounding box center [605, 137] width 53 height 11
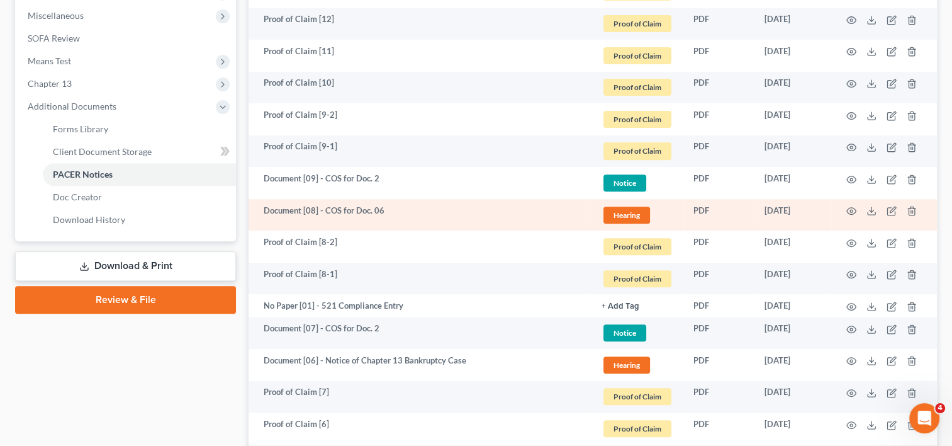
click at [636, 206] on span "Hearing" at bounding box center [627, 214] width 47 height 17
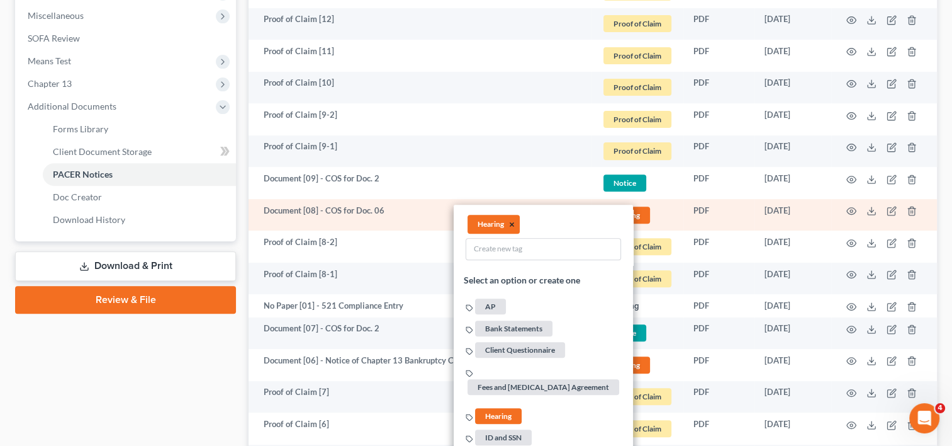
click at [514, 223] on button "×" at bounding box center [512, 223] width 6 height 11
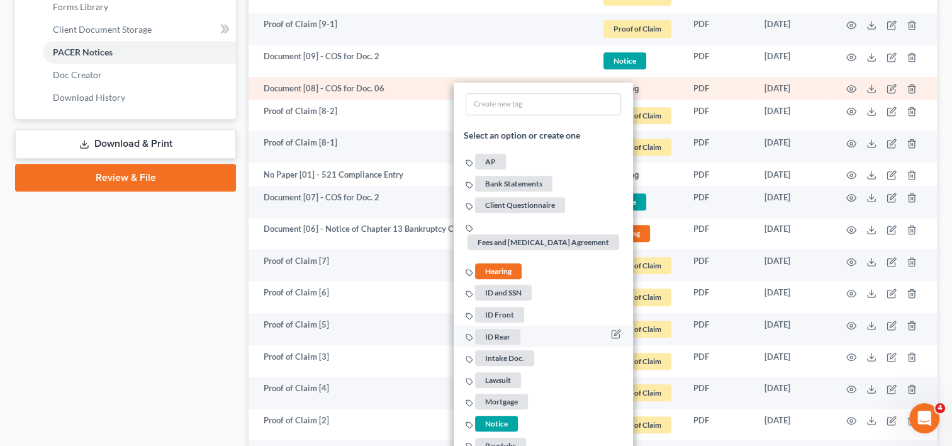
scroll to position [653, 0]
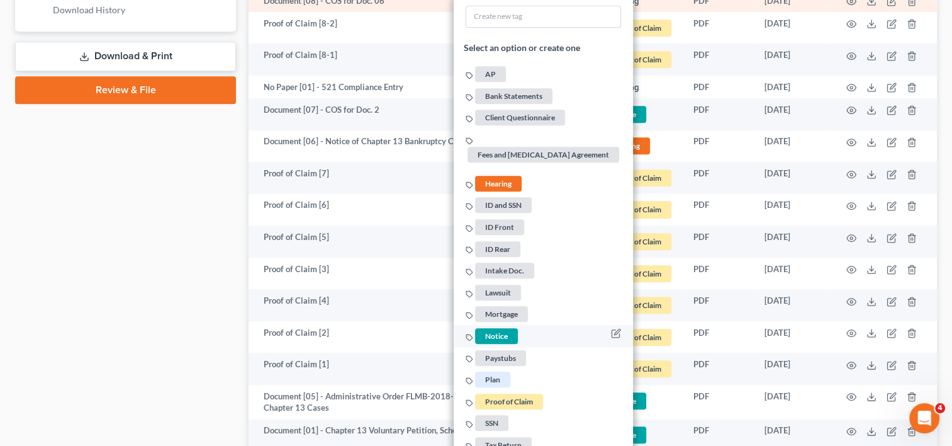
click at [493, 327] on span "Notice" at bounding box center [496, 335] width 43 height 16
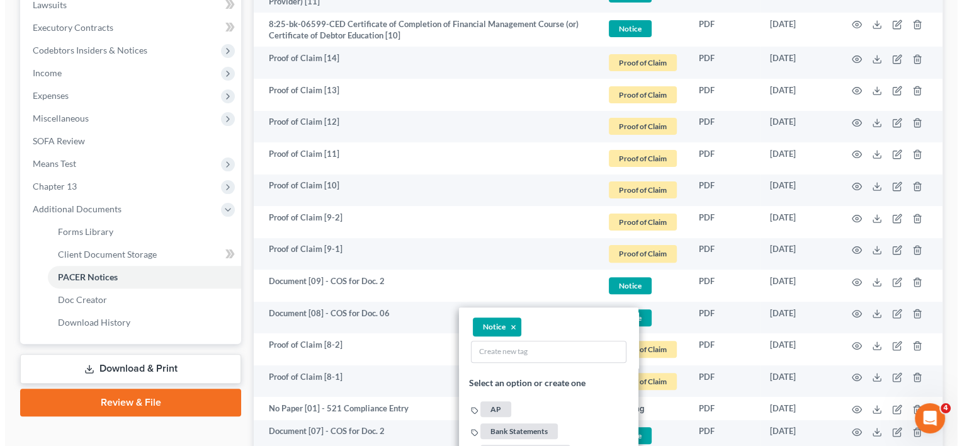
scroll to position [129, 0]
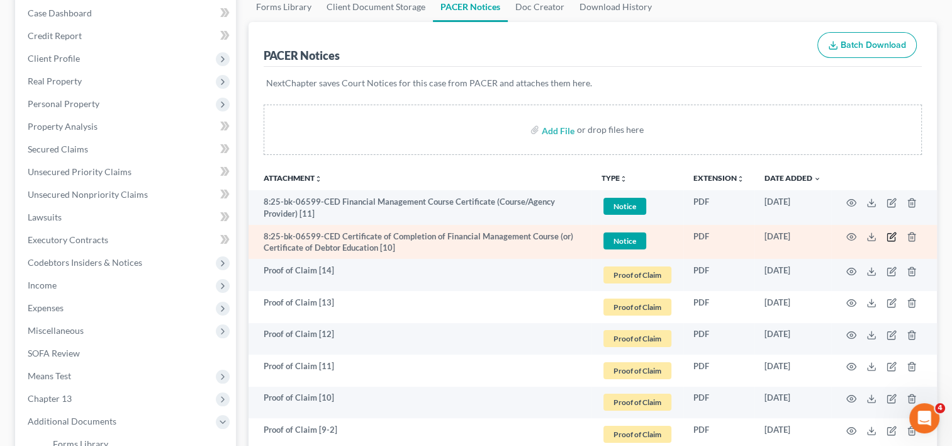
click at [891, 238] on icon "button" at bounding box center [892, 237] width 10 height 10
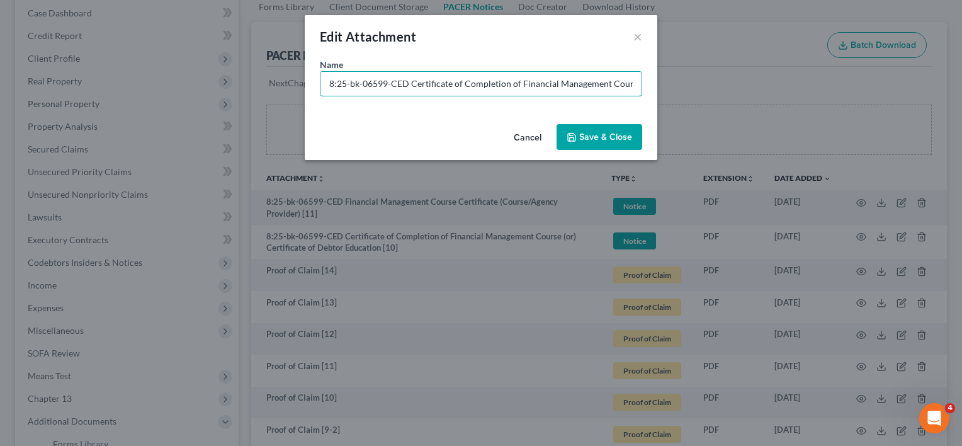
drag, startPoint x: 410, startPoint y: 84, endPoint x: 184, endPoint y: 87, distance: 226.6
click at [181, 88] on div "Edit Attachment × Name * 8:25-bk-06599-CED Certificate of Completion of Financi…" at bounding box center [481, 223] width 962 height 446
paste input "Document [03] -"
click at [380, 85] on input "Document [03] - Certificate of Completion of Financial Management Course (or) C…" at bounding box center [480, 84] width 321 height 24
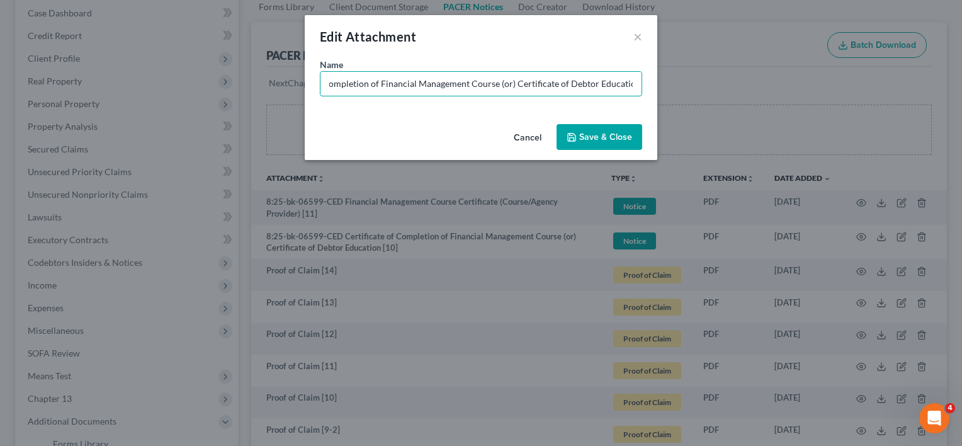
scroll to position [0, 124]
type input "Document [10] - Certificate of Completion of Financial Management Course (or) C…"
click at [612, 142] on button "Save & Close" at bounding box center [599, 137] width 86 height 26
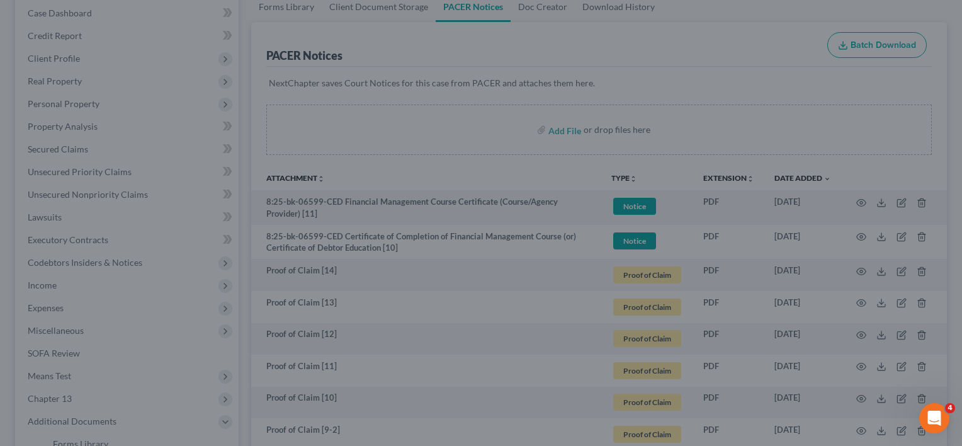
scroll to position [0, 0]
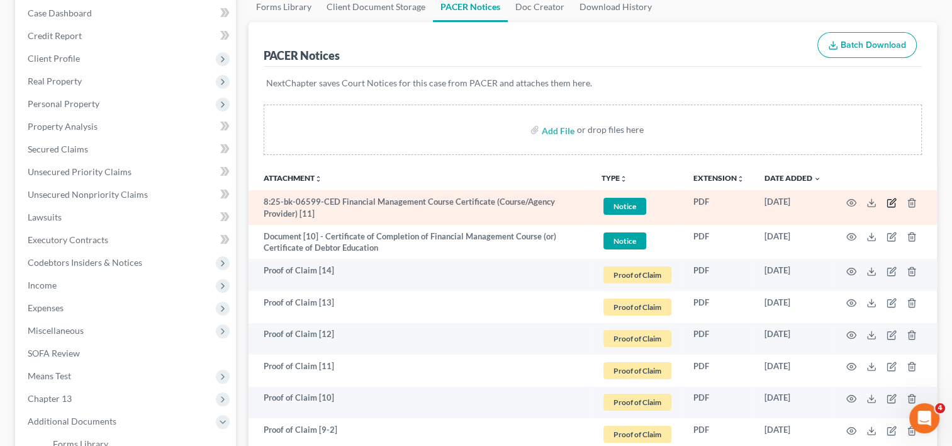
click at [891, 201] on icon "button" at bounding box center [893, 201] width 6 height 6
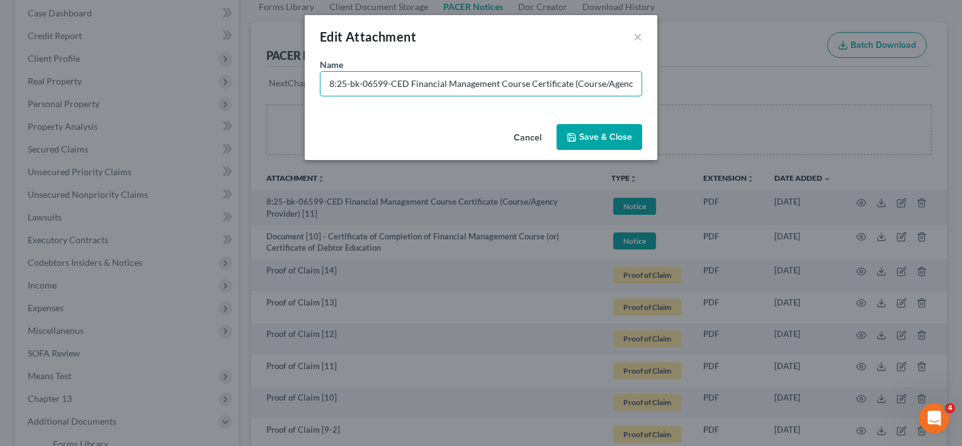
drag, startPoint x: 409, startPoint y: 82, endPoint x: -28, endPoint y: 84, distance: 436.8
paste input "Document [03] -"
type input "Document [11] - Financial Management Course Certificate (Course/Agency Provider)"
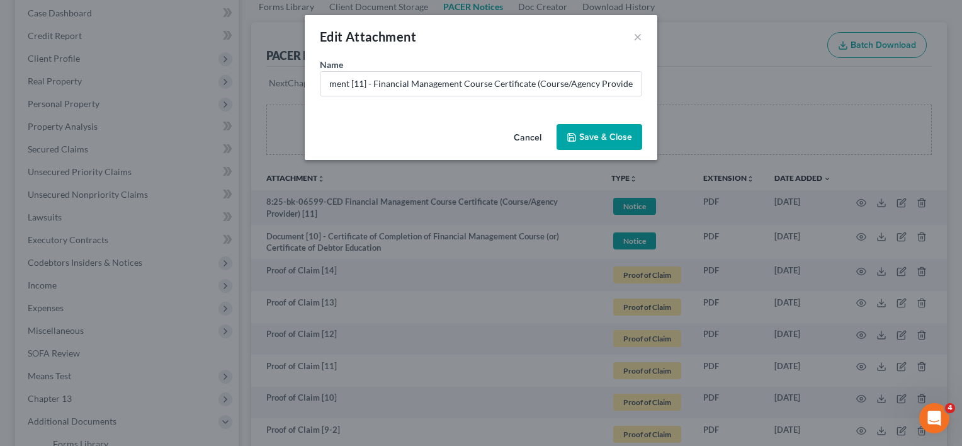
click at [629, 136] on span "Save & Close" at bounding box center [605, 137] width 53 height 11
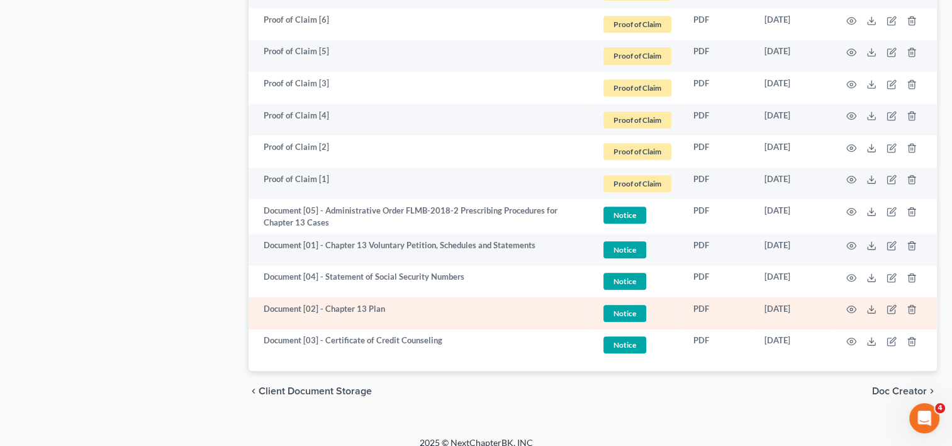
scroll to position [859, 0]
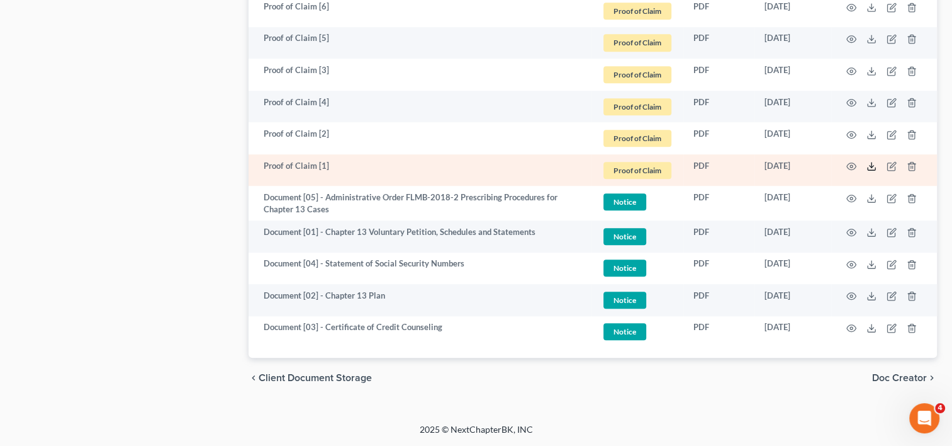
click at [871, 167] on icon at bounding box center [872, 166] width 10 height 10
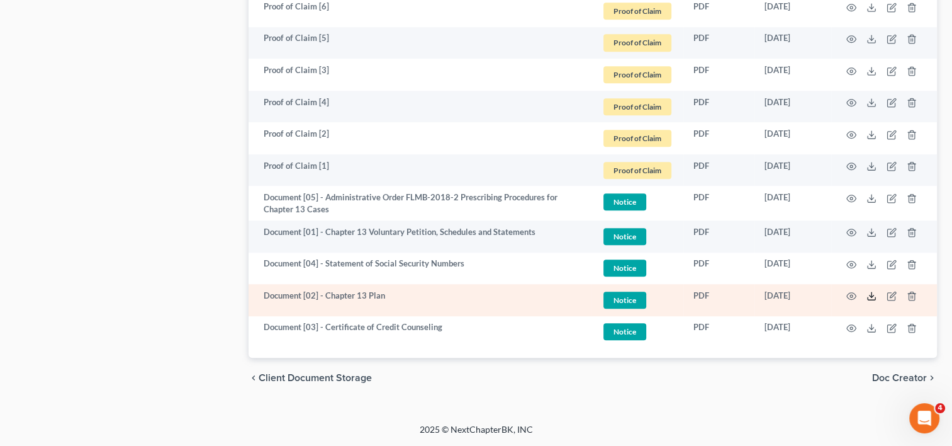
click at [868, 298] on icon at bounding box center [872, 298] width 8 height 3
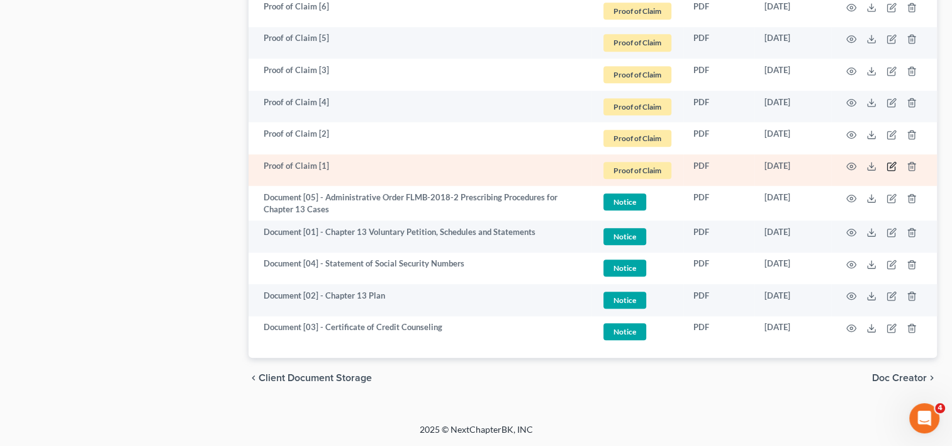
click at [889, 167] on icon "button" at bounding box center [892, 166] width 10 height 10
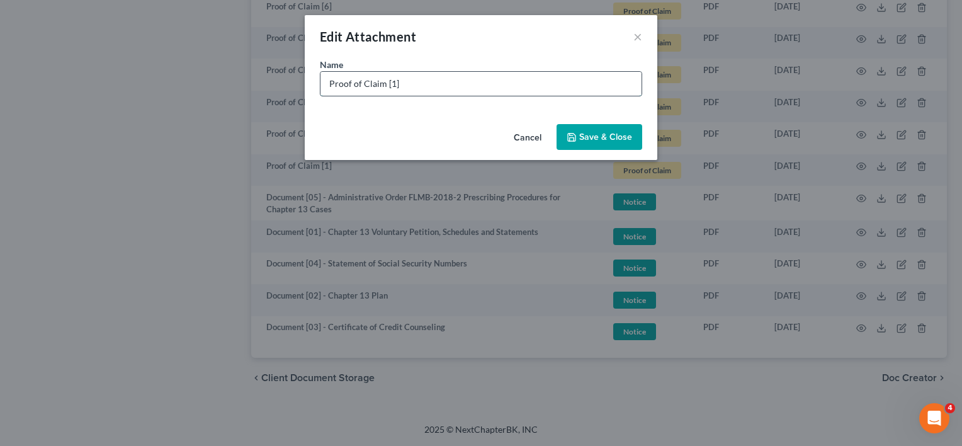
click at [390, 83] on input "Proof of Claim [1]" at bounding box center [480, 84] width 321 height 24
click at [420, 83] on input "Proof of Claim [01]" at bounding box center [480, 84] width 321 height 24
click at [403, 84] on input "Proof of Claim [01] LVNV Funding (U - $) |" at bounding box center [480, 84] width 321 height 24
click at [485, 82] on input "Proof of Claim [01] - LVNV Funding (U - $) |" at bounding box center [480, 84] width 321 height 24
click at [548, 86] on input "Proof of Claim [01] - LVNV Funding (U - $881.74) |" at bounding box center [480, 84] width 321 height 24
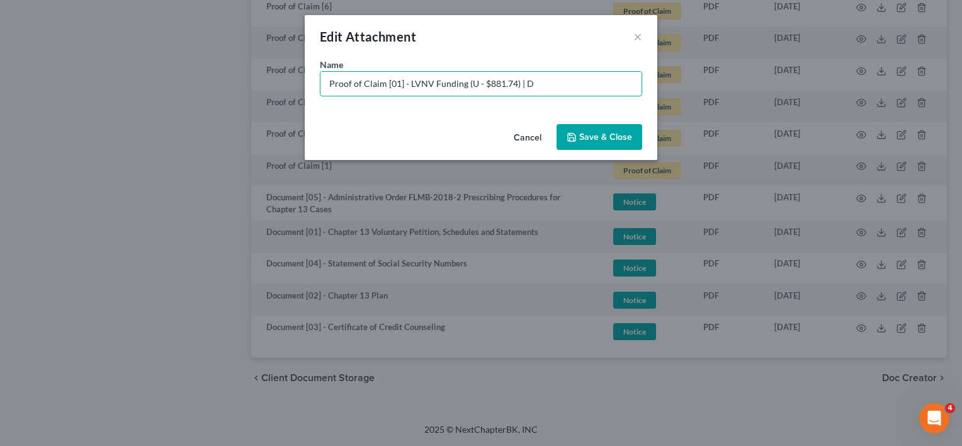
type input "Proof of Claim [01] - LVNV Funding (U - $881.74) | D"
drag, startPoint x: 586, startPoint y: 131, endPoint x: 592, endPoint y: 138, distance: 9.4
click at [587, 131] on button "Save & Close" at bounding box center [599, 137] width 86 height 26
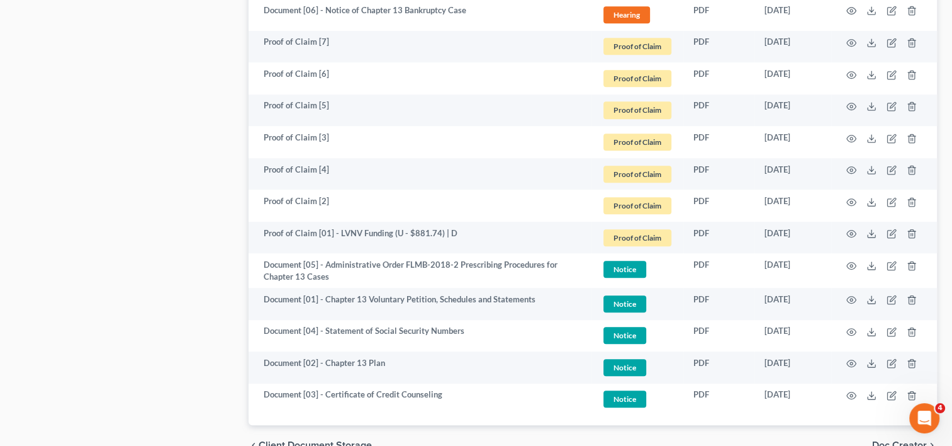
scroll to position [753, 0]
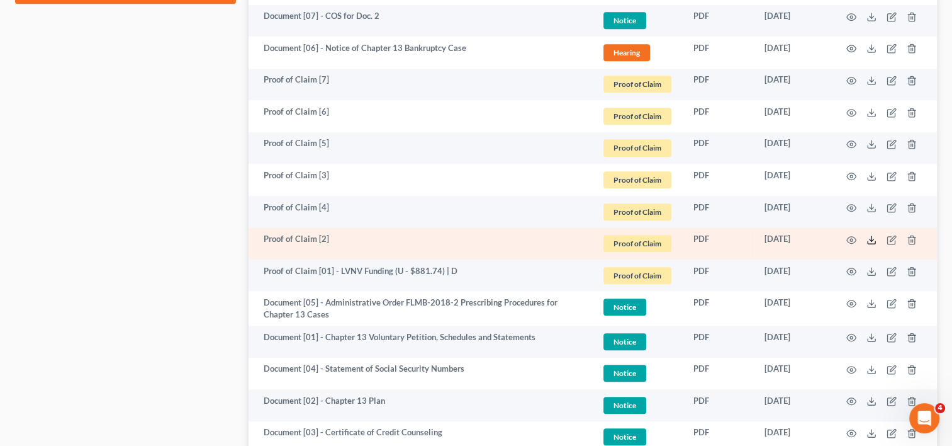
click at [872, 239] on icon at bounding box center [872, 240] width 10 height 10
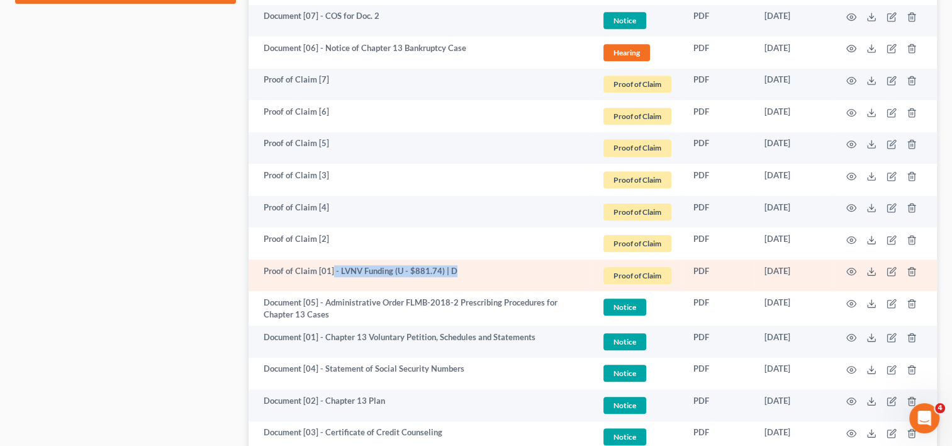
drag, startPoint x: 331, startPoint y: 272, endPoint x: 456, endPoint y: 271, distance: 125.3
click at [456, 271] on td "Proof of Claim [01] - LVNV Funding (U - $881.74) | D" at bounding box center [420, 275] width 343 height 32
copy td "- LVNV Funding (U - $881.74) | D"
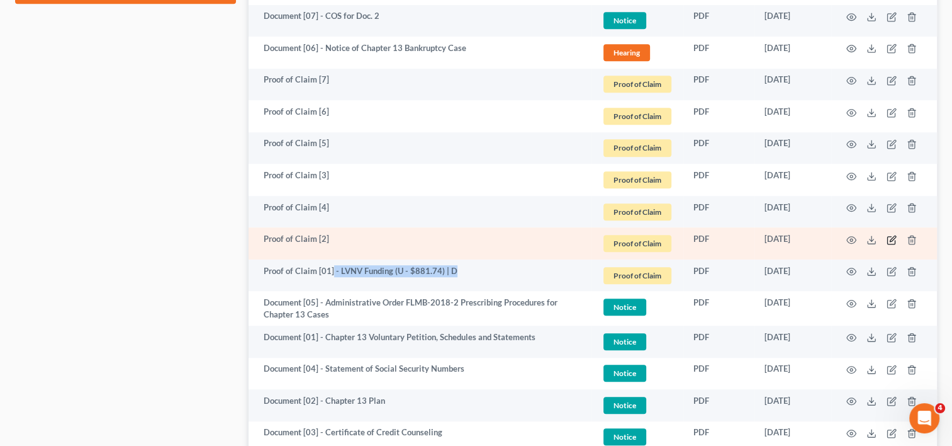
click at [890, 240] on icon "button" at bounding box center [893, 238] width 6 height 6
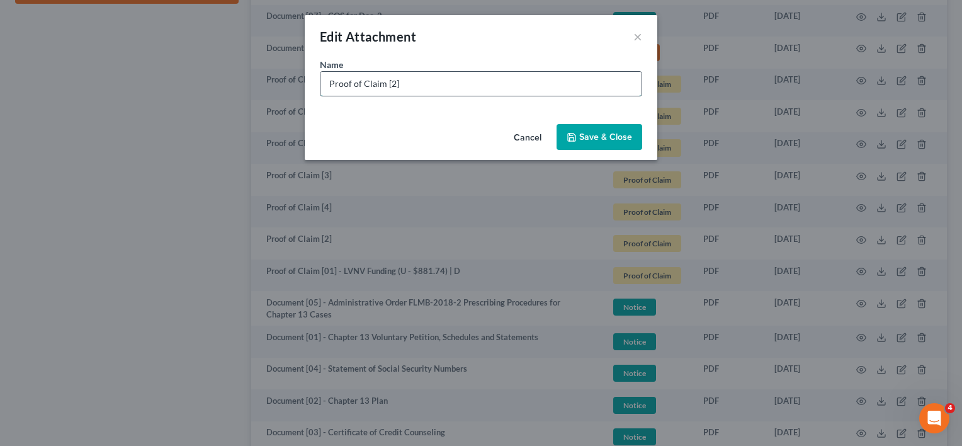
click at [430, 90] on input "Proof of Claim [2]" at bounding box center [480, 84] width 321 height 24
paste input "- LVNV Funding (U - $881.74) | D"
click at [388, 81] on input "Proof of Claim [2] - LVNV Funding (U - $881.74) | D" at bounding box center [480, 84] width 321 height 24
click at [499, 82] on input "Proof of Claim [02] - LVNV Funding (U - $881.74) | D" at bounding box center [480, 84] width 321 height 24
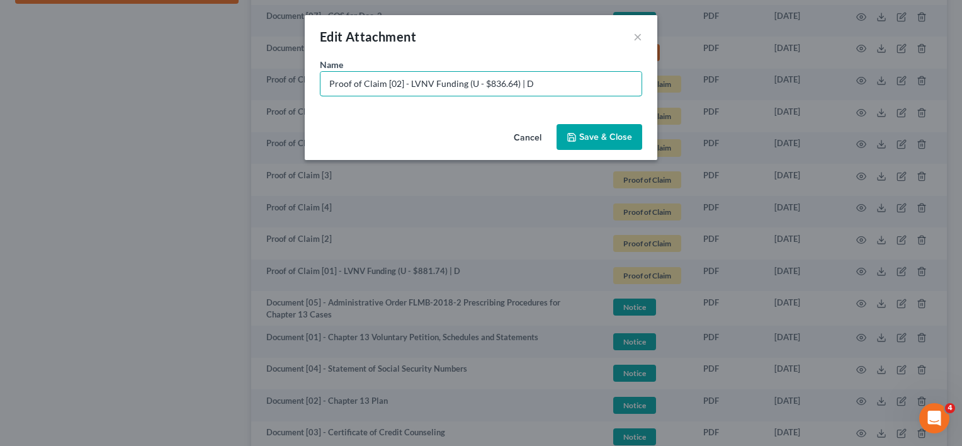
type input "Proof of Claim [02] - LVNV Funding (U - $836.64) | D"
click at [618, 137] on span "Save & Close" at bounding box center [605, 137] width 53 height 11
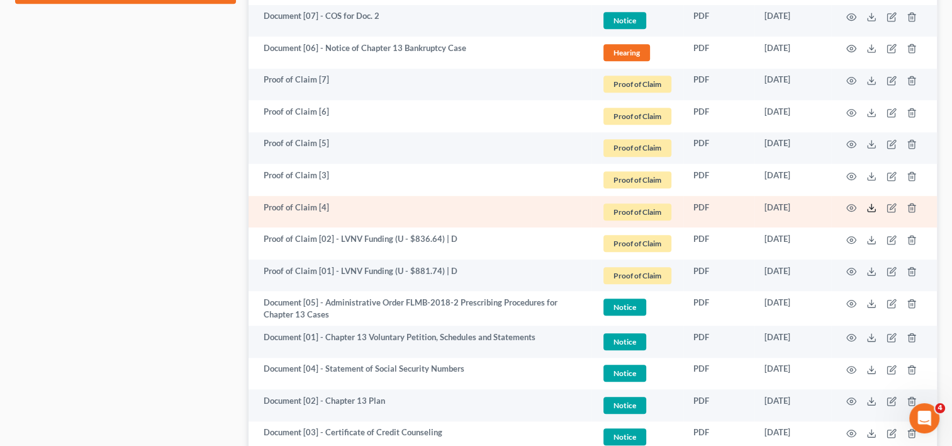
click at [870, 207] on polyline at bounding box center [872, 208] width 4 height 2
click at [888, 208] on icon "button" at bounding box center [892, 208] width 10 height 10
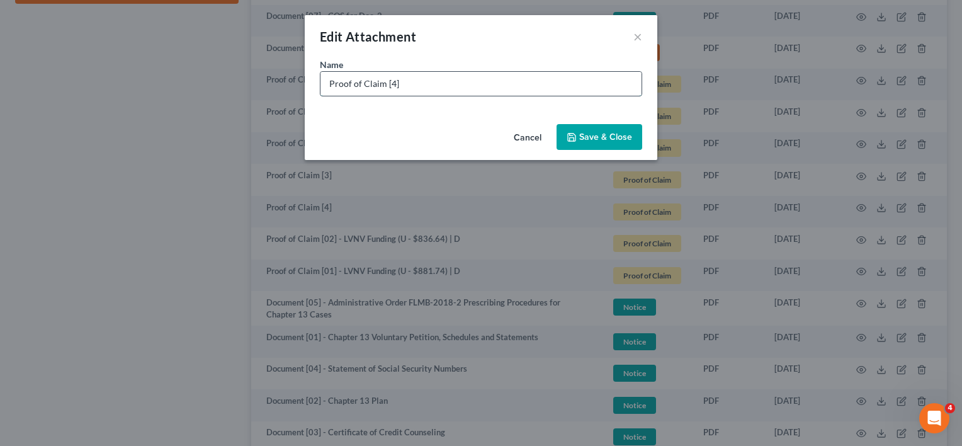
click at [389, 82] on input "Proof of Claim [4]" at bounding box center [480, 84] width 321 height 24
click at [426, 88] on input "Proof of Claim [04]" at bounding box center [480, 84] width 321 height 24
paste input "- LVNV Funding (U - $881.74) | D"
click at [499, 89] on input "Proof of Claim [04] - LVNV Funding (U - $881.74) | D" at bounding box center [480, 84] width 321 height 24
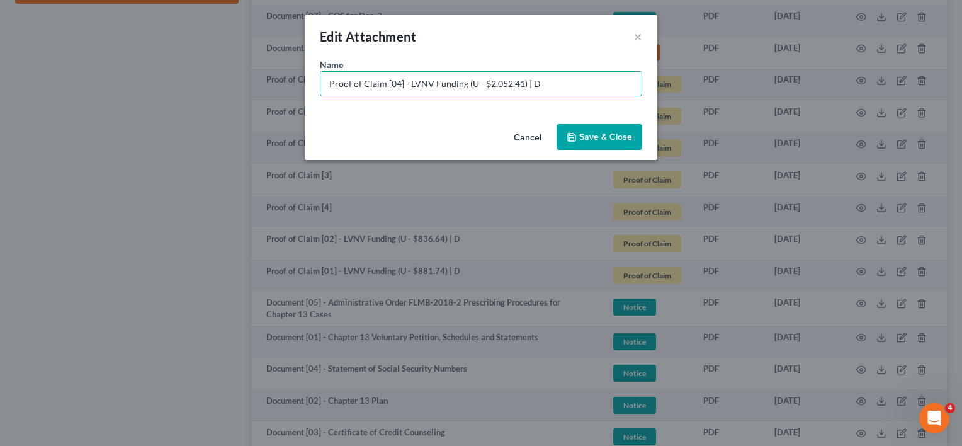
type input "Proof of Claim [04] - LVNV Funding (U - $2,052.41) | D"
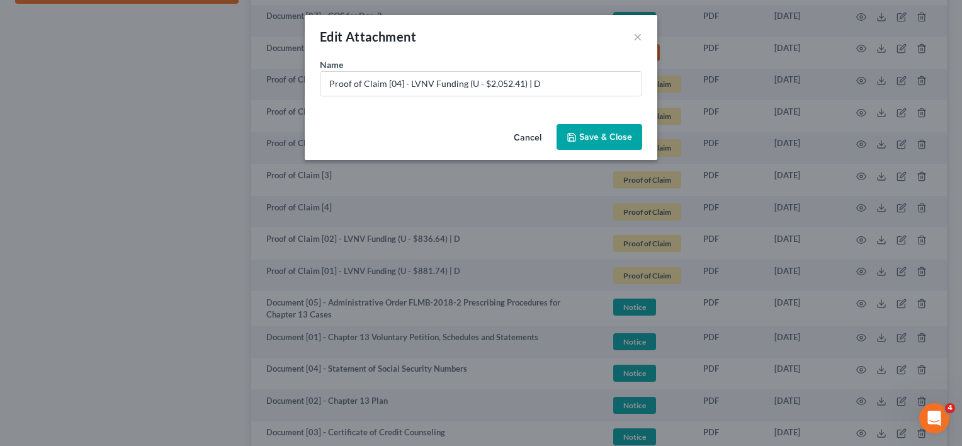
click at [591, 138] on span "Save & Close" at bounding box center [605, 137] width 53 height 11
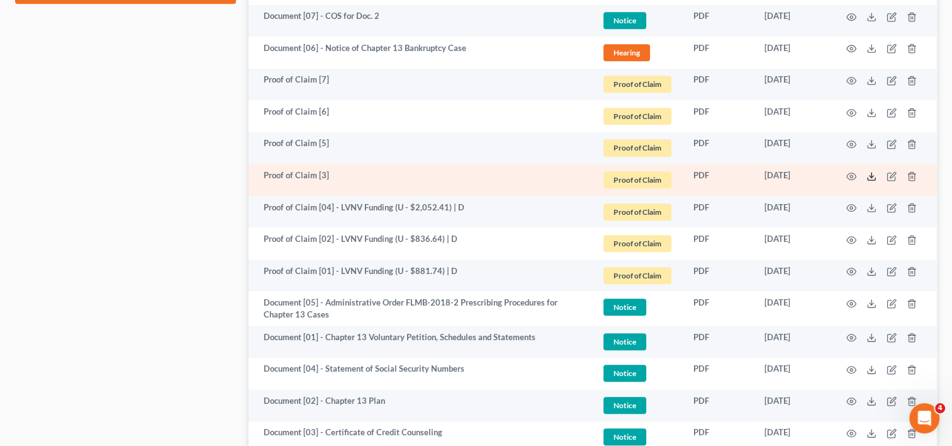
click at [874, 176] on icon at bounding box center [872, 176] width 10 height 10
click at [890, 169] on td at bounding box center [884, 180] width 106 height 32
click at [889, 174] on icon "button" at bounding box center [892, 176] width 10 height 10
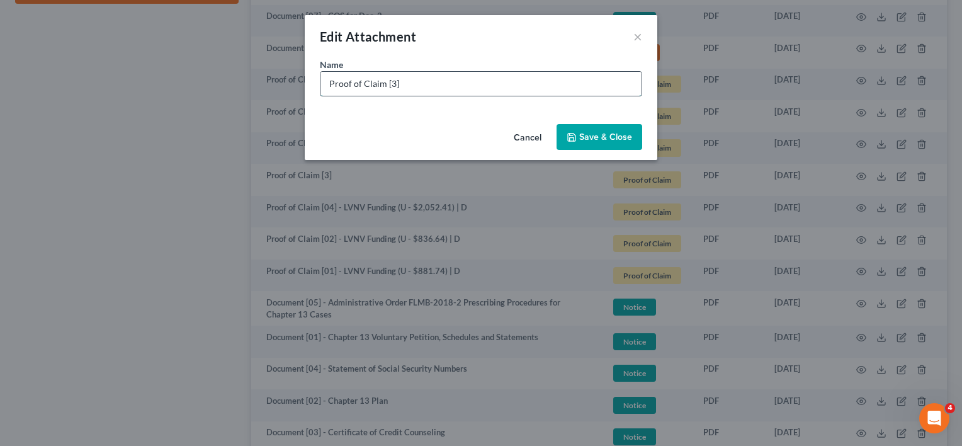
click at [391, 81] on input "Proof of Claim [3]" at bounding box center [480, 84] width 321 height 24
click at [438, 84] on input "Proof of Claim [03]" at bounding box center [480, 84] width 321 height 24
paste input "- LVNV Funding (U - $881.74) | D"
click at [507, 82] on input "Proof of Claim [03] - LVNV Funding (U - $881.74) | D" at bounding box center [480, 84] width 321 height 24
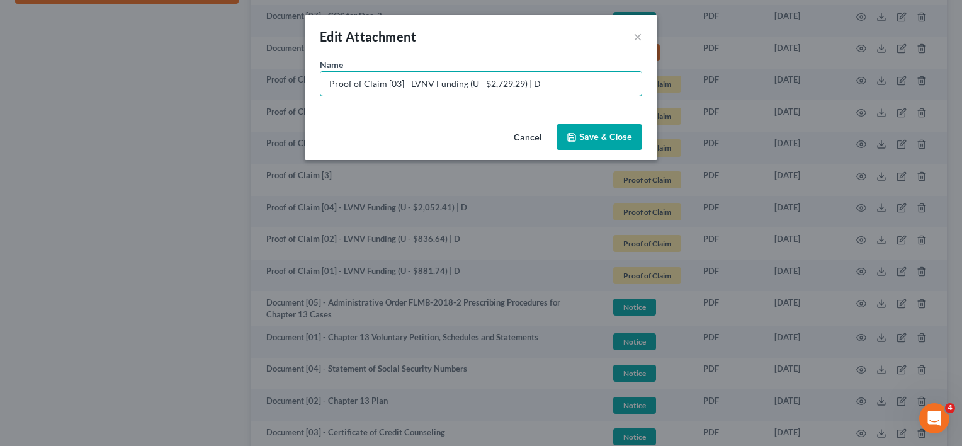
type input "Proof of Claim [03] - LVNV Funding (U - $2,729.29) | D"
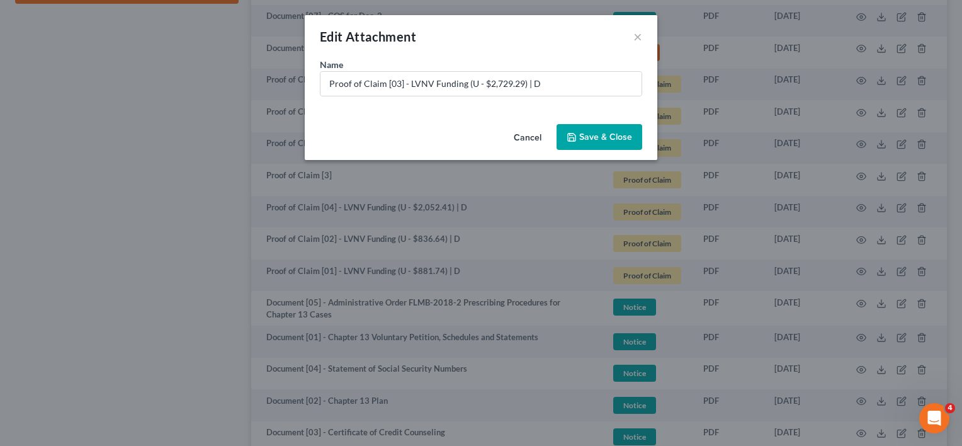
click at [579, 126] on button "Save & Close" at bounding box center [599, 137] width 86 height 26
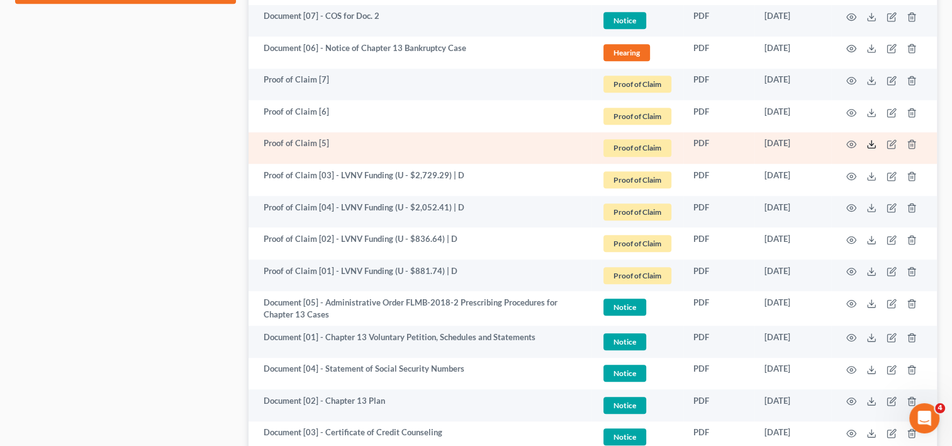
click at [868, 144] on icon at bounding box center [872, 144] width 10 height 10
click at [888, 144] on icon "button" at bounding box center [892, 144] width 10 height 10
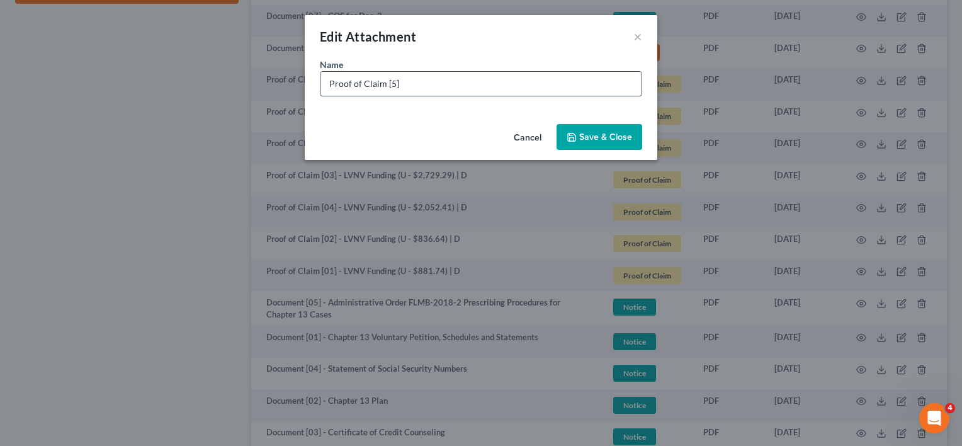
click at [390, 81] on input "Proof of Claim [5]" at bounding box center [480, 84] width 321 height 24
click at [453, 86] on input "Proof of Claim [05]" at bounding box center [480, 84] width 321 height 24
click at [539, 82] on input "Proof of Claim [05] - Community Hospital of NPR (U - $) | D" at bounding box center [480, 84] width 321 height 24
type input "Proof of Claim [05] - Community Hospital of NPR (U - $175.00) | D"
click at [609, 137] on span "Save & Close" at bounding box center [605, 137] width 53 height 11
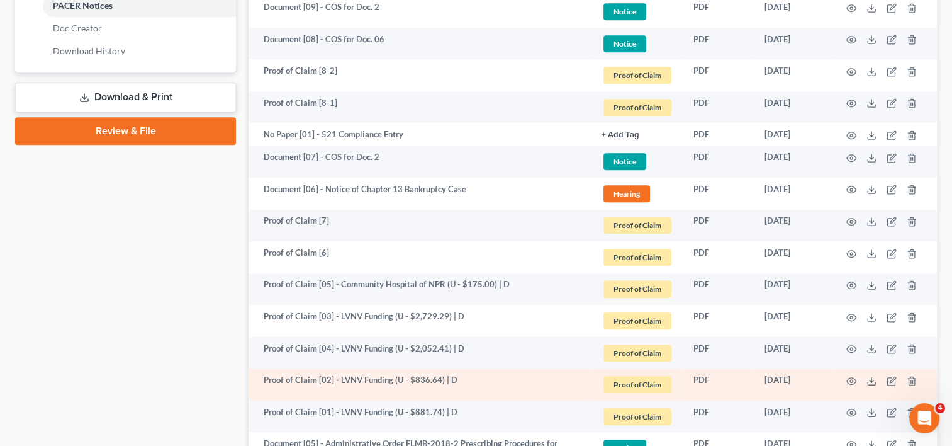
scroll to position [544, 0]
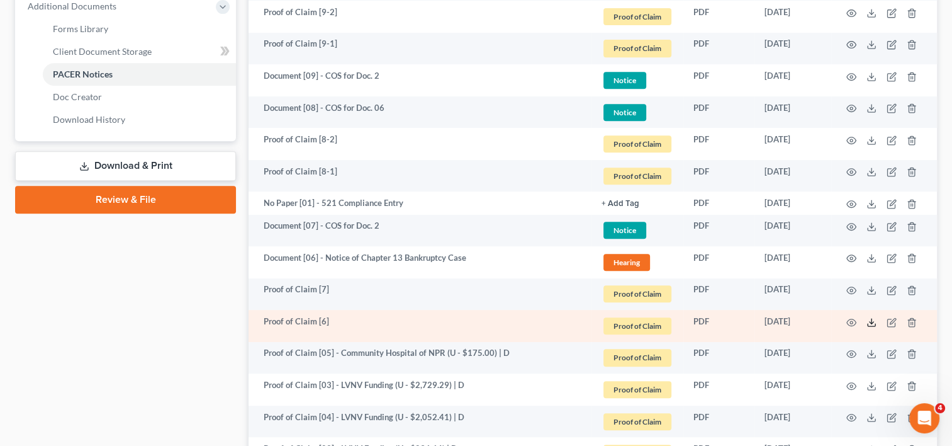
click at [871, 321] on icon at bounding box center [872, 322] width 10 height 10
click at [893, 322] on icon "button" at bounding box center [892, 322] width 10 height 10
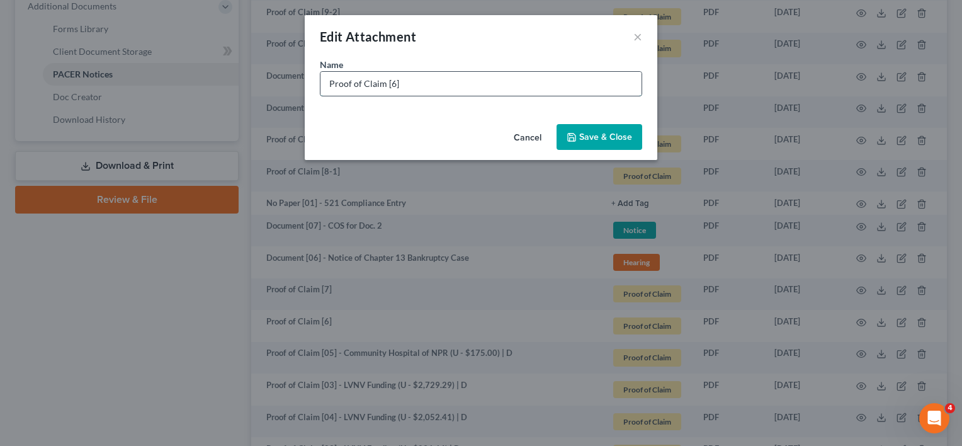
click at [390, 88] on input "Proof of Claim [6]" at bounding box center [480, 84] width 321 height 24
click at [463, 93] on input "Proof of Claim [06]" at bounding box center [480, 84] width 321 height 24
paste input "- LVNV Funding (U - $881.74) | D"
click at [497, 82] on input "Proof of Claim [06] - LVNV Funding (U - $881.74) | D" at bounding box center [480, 84] width 321 height 24
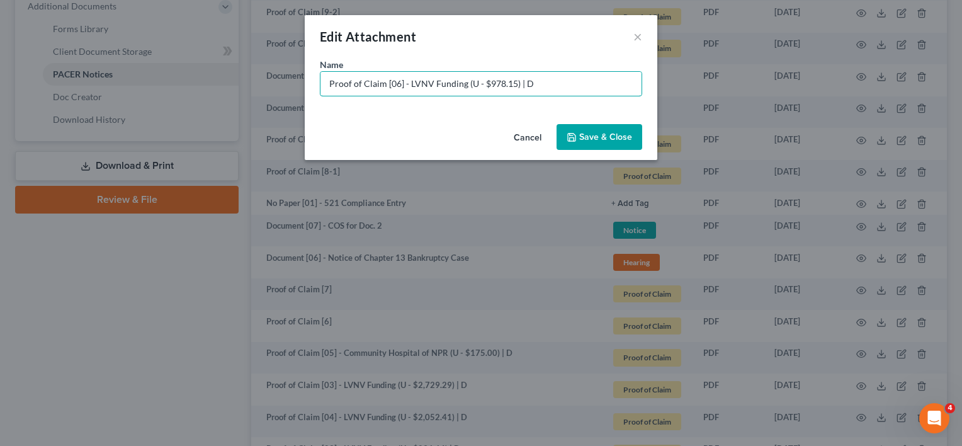
type input "Proof of Claim [06] - LVNV Funding (U - $978.15) | D"
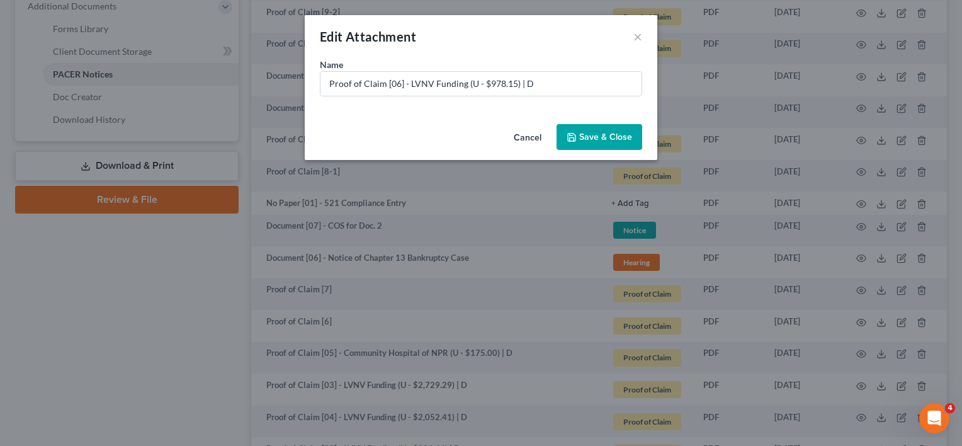
click at [607, 131] on button "Save & Close" at bounding box center [599, 137] width 86 height 26
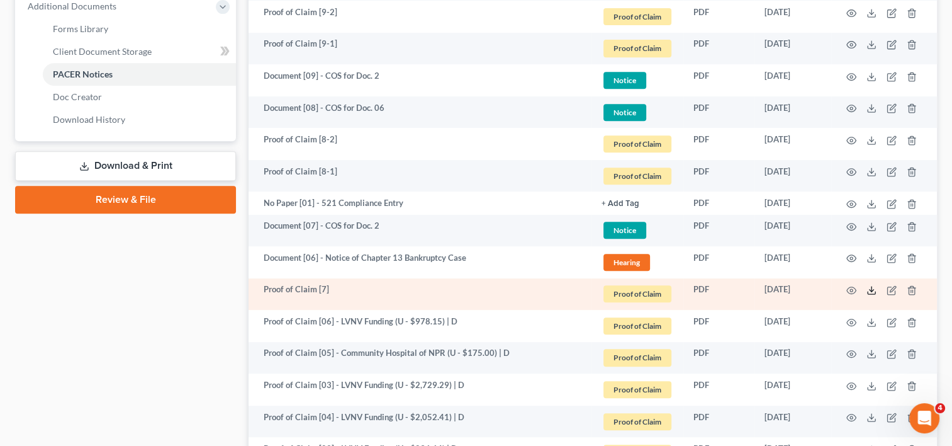
click at [869, 290] on icon at bounding box center [872, 290] width 10 height 10
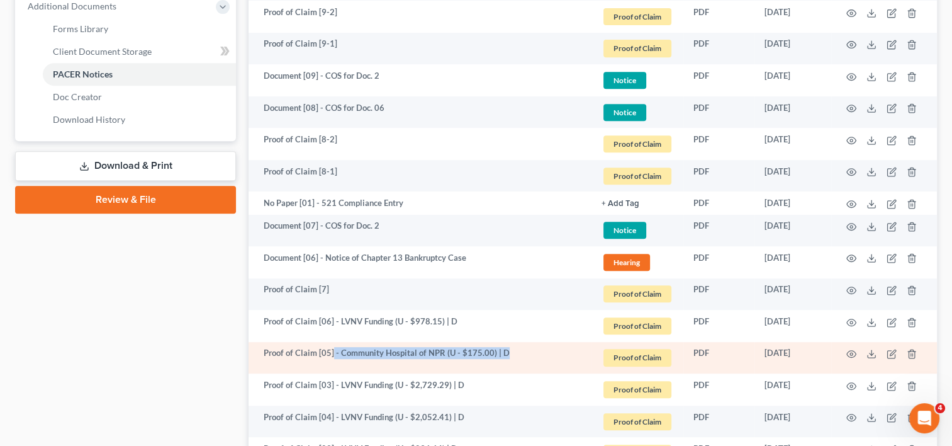
drag, startPoint x: 332, startPoint y: 351, endPoint x: 526, endPoint y: 355, distance: 193.9
click at [526, 355] on td "Proof of Claim [05] - Community Hospital of NPR (U - $175.00) | D" at bounding box center [420, 358] width 343 height 32
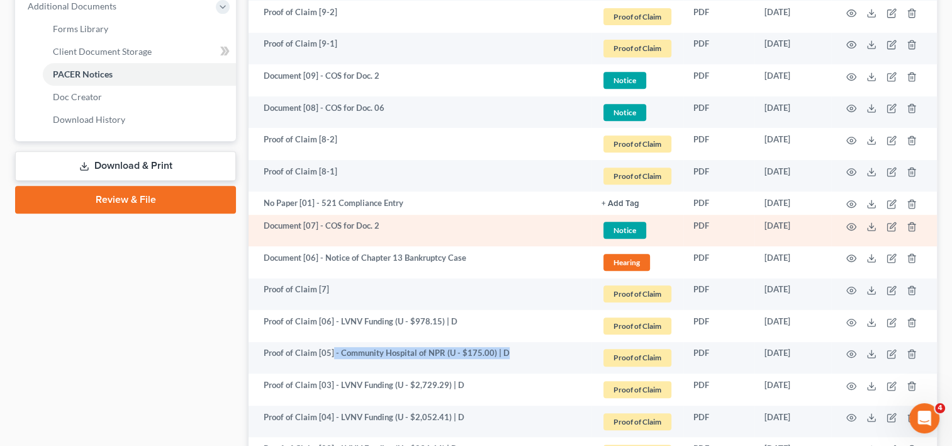
copy td "- Community Hospital of NPR (U - $175.00) | D"
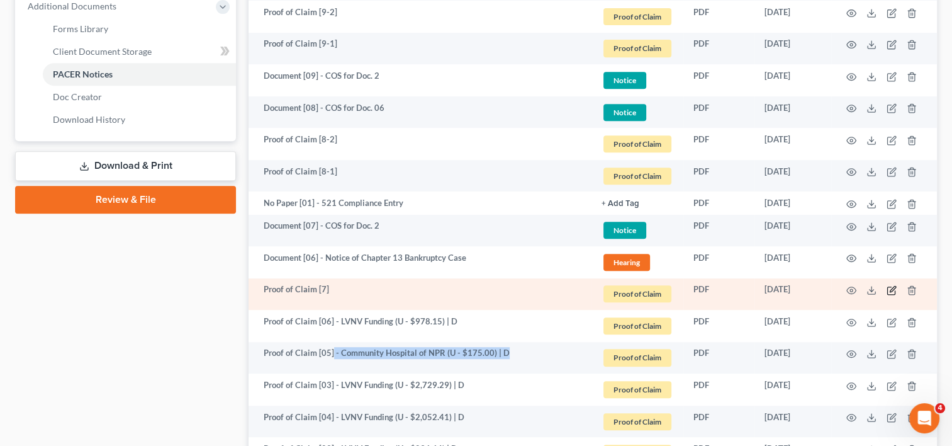
click at [888, 287] on icon "button" at bounding box center [892, 290] width 10 height 10
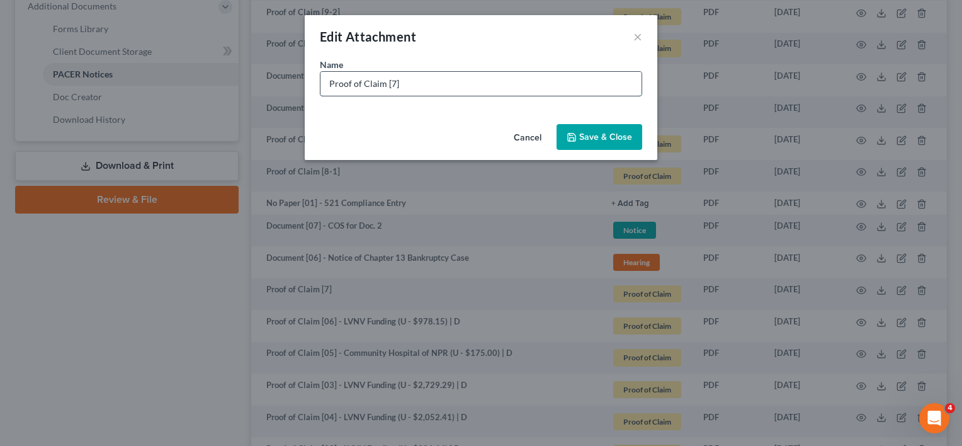
click at [388, 84] on input "Proof of Claim [7]" at bounding box center [480, 84] width 321 height 24
click at [480, 75] on input "Proof of Claim [07]" at bounding box center [480, 84] width 321 height 24
paste input "- Community Hospital of NPR (U - $175.00) | D"
click at [546, 82] on input "Proof of Claim [07] - Community Hospital of NPR (U - $175.00) | D" at bounding box center [480, 84] width 321 height 24
type input "Proof of Claim [07] - Community Hospital of NPR (U - $135.00) | D"
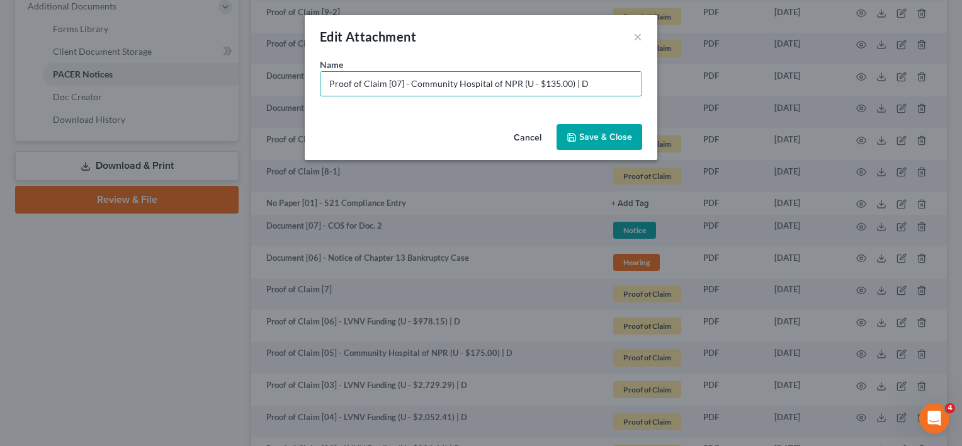
click at [594, 135] on span "Save & Close" at bounding box center [605, 137] width 53 height 11
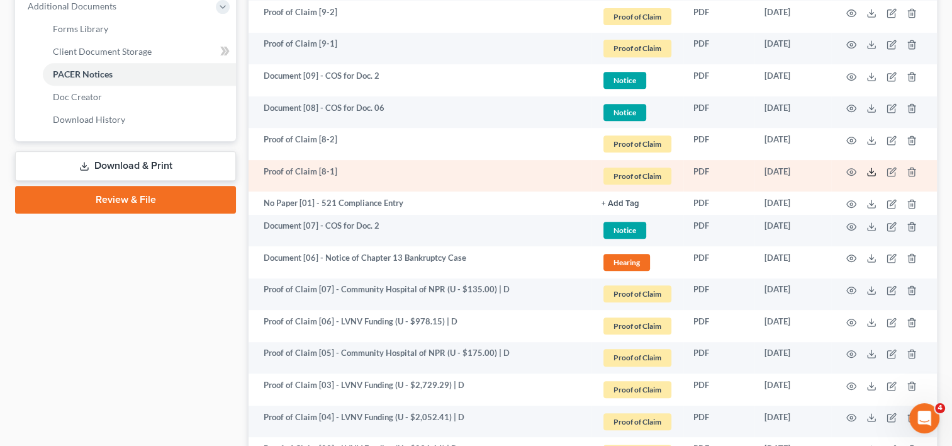
click at [867, 171] on icon at bounding box center [872, 172] width 10 height 10
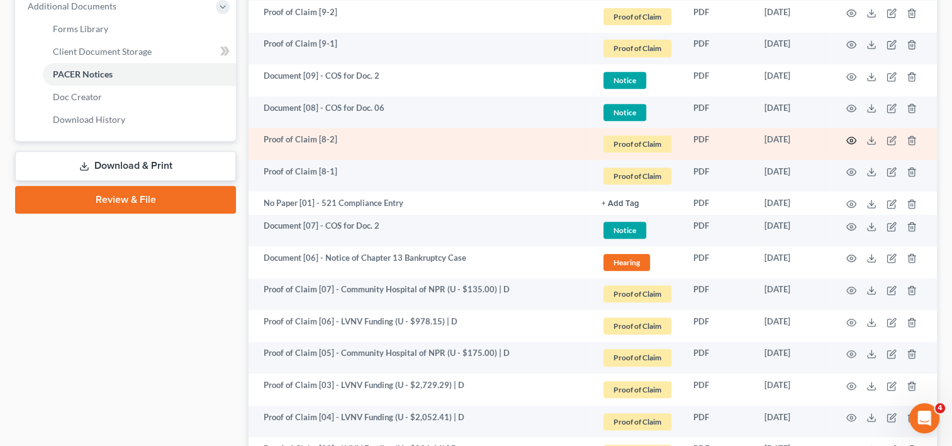
click at [848, 141] on icon "button" at bounding box center [852, 140] width 10 height 10
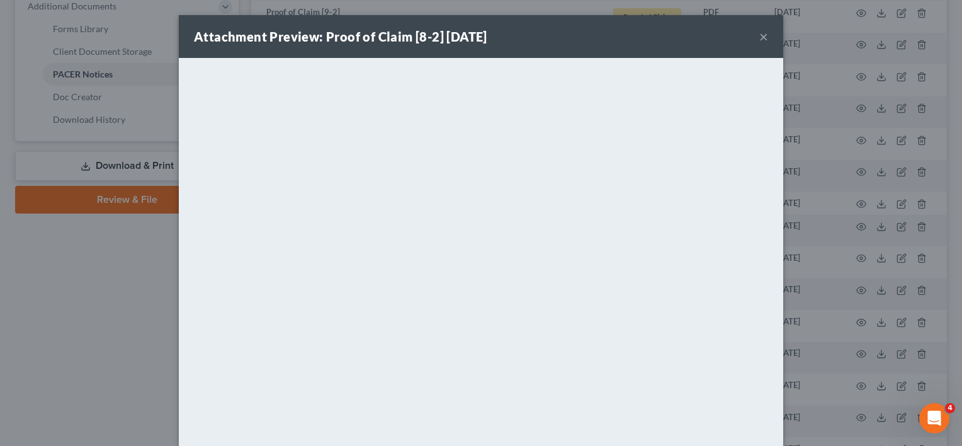
click at [759, 39] on button "×" at bounding box center [763, 36] width 9 height 15
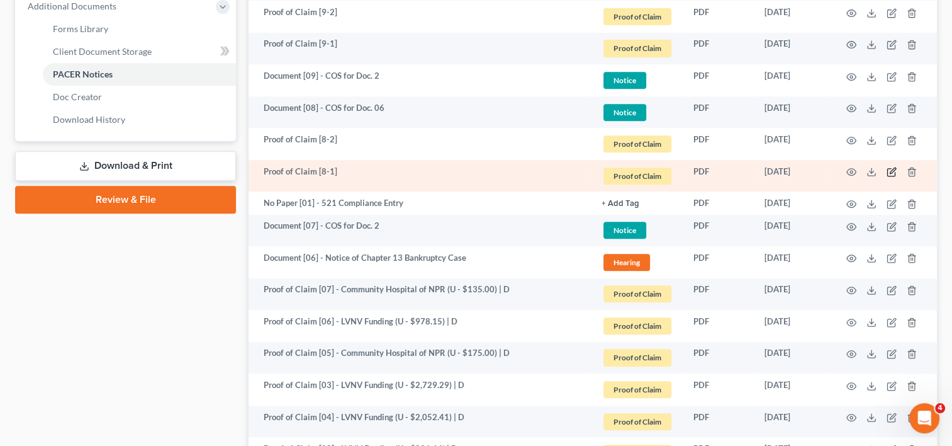
click at [889, 171] on icon "button" at bounding box center [892, 172] width 10 height 10
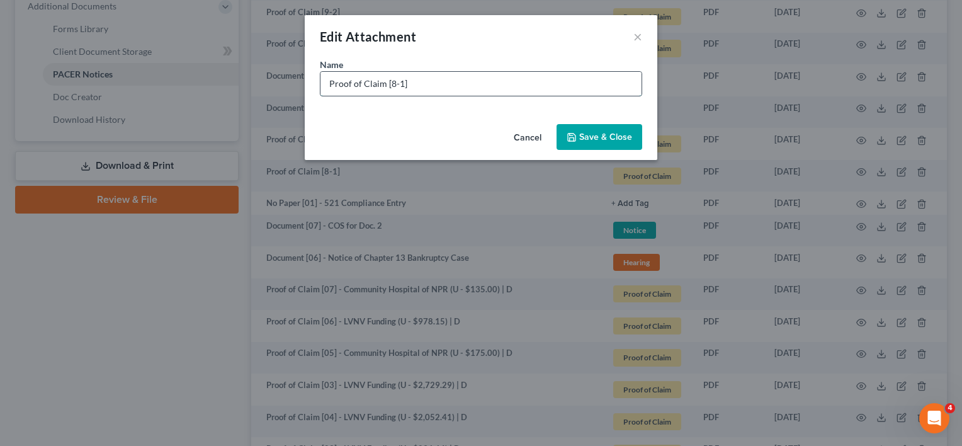
click at [390, 85] on input "Proof of Claim [8-1]" at bounding box center [480, 84] width 321 height 24
click at [432, 88] on input "Proof of Claim [08-1]" at bounding box center [480, 84] width 321 height 24
paste input "- Community Hospital of NPR (U - $175.00) | D"
click at [441, 83] on input "Proof of Claim [08-1] - Community Hospital of NPR (U - $175.00) | D" at bounding box center [480, 84] width 321 height 24
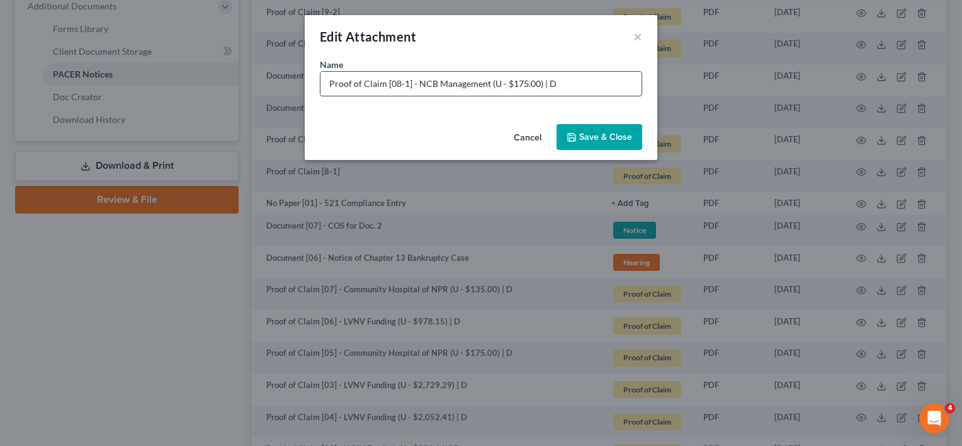
click at [521, 82] on input "Proof of Claim [08-1] - NCB Management (U - $175.00) | D" at bounding box center [480, 84] width 321 height 24
click at [516, 79] on input "Proof of Claim [08-1] - NCB Management (U - $1787.25) | D" at bounding box center [480, 84] width 321 height 24
type input "Proof of Claim [08-1] - NCB Management (U - $1,787.25) | D"
click at [588, 125] on button "Save & Close" at bounding box center [599, 137] width 86 height 26
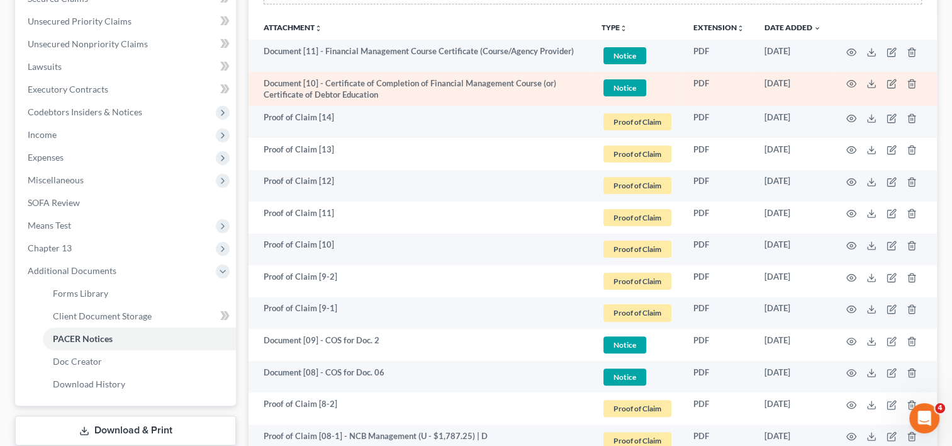
scroll to position [419, 0]
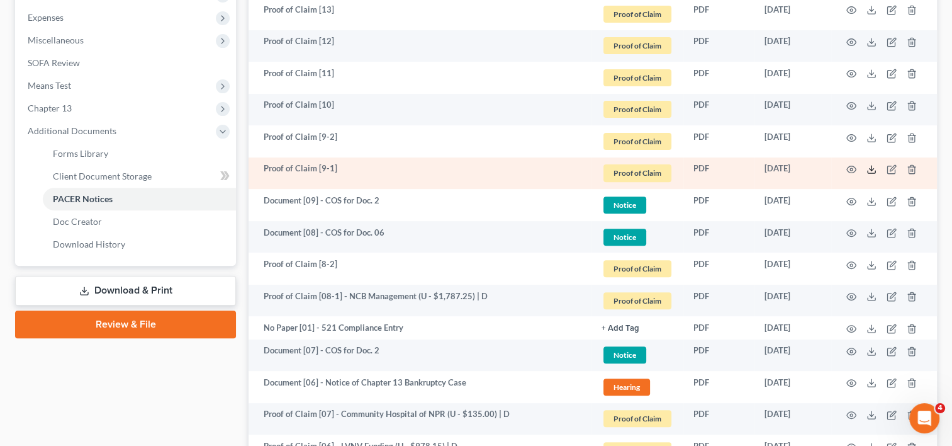
click at [872, 166] on icon at bounding box center [872, 169] width 10 height 10
click at [892, 166] on icon "button" at bounding box center [892, 169] width 10 height 10
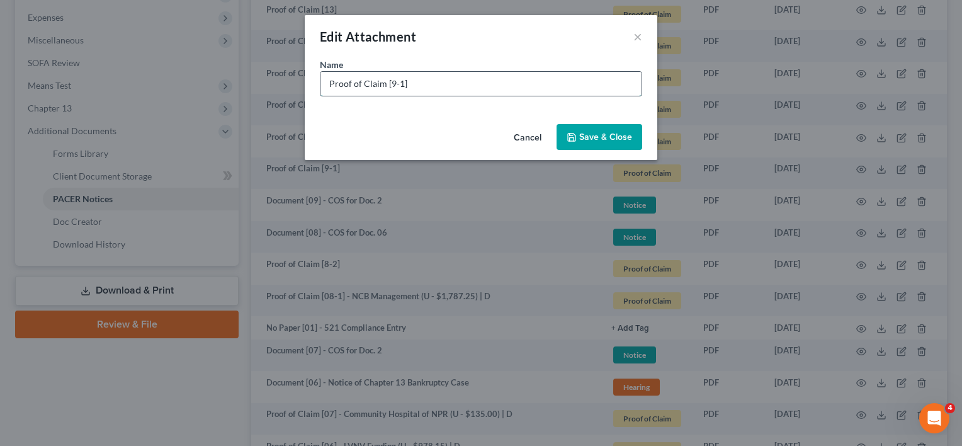
click at [392, 80] on input "Proof of Claim [9-1]" at bounding box center [480, 84] width 321 height 24
click at [423, 86] on input "Proof of Claim [09-1]" at bounding box center [480, 84] width 321 height 24
type input "Proof of Claim [09-1] - BOA (U - $2,986.76) | D"
click at [582, 134] on span "Save & Close" at bounding box center [605, 137] width 53 height 11
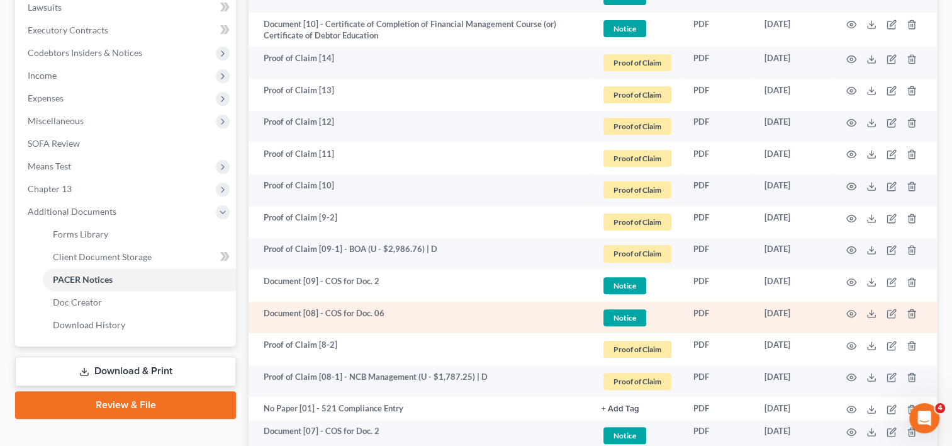
scroll to position [315, 0]
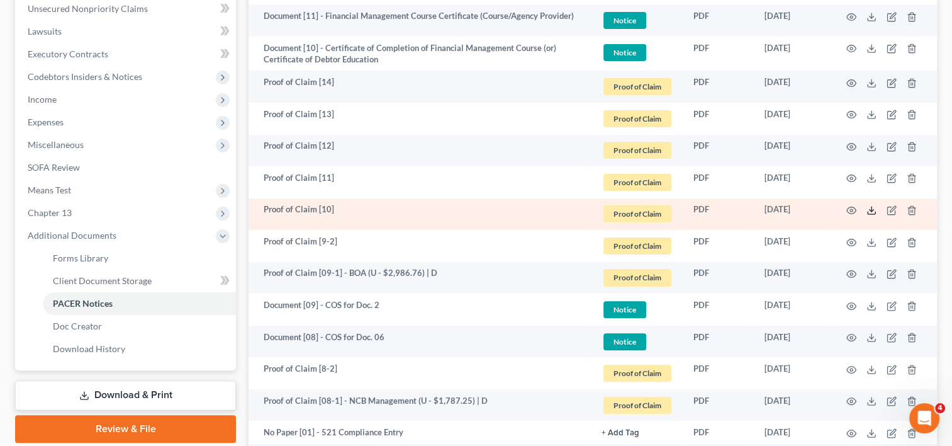
click at [872, 210] on polyline at bounding box center [872, 211] width 4 height 2
click at [899, 206] on td at bounding box center [884, 214] width 106 height 32
click at [891, 208] on icon "button" at bounding box center [892, 210] width 10 height 10
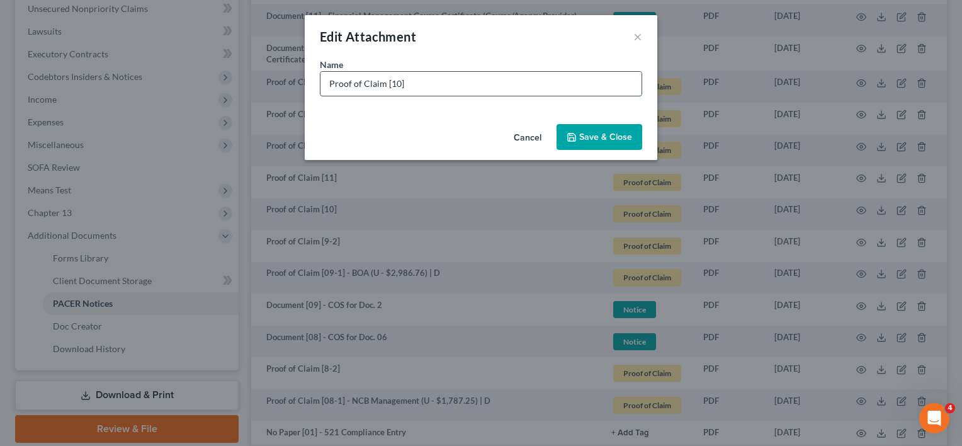
click at [442, 86] on input "Proof of Claim [10]" at bounding box center [480, 84] width 321 height 24
type input "Proof of Claim [10] - [PERSON_NAME] Bank (U - $849.18) | D"
click at [578, 139] on button "Save & Close" at bounding box center [599, 137] width 86 height 26
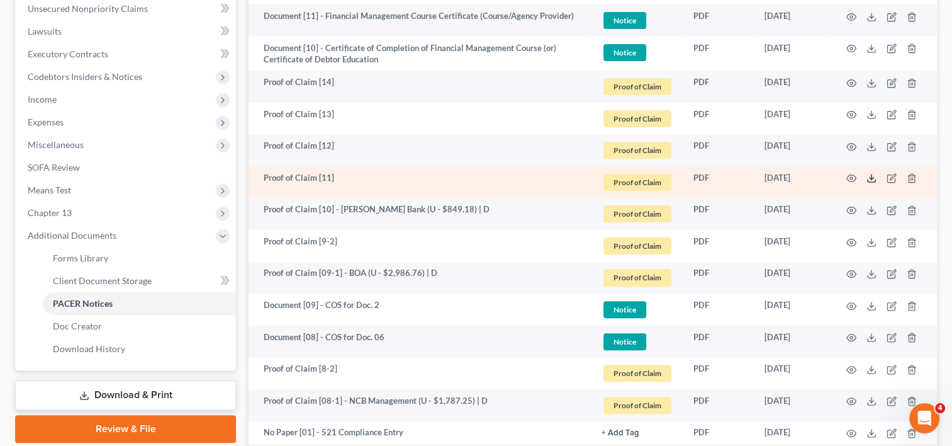
click at [870, 179] on icon at bounding box center [872, 178] width 10 height 10
click at [889, 176] on icon "button" at bounding box center [892, 178] width 10 height 10
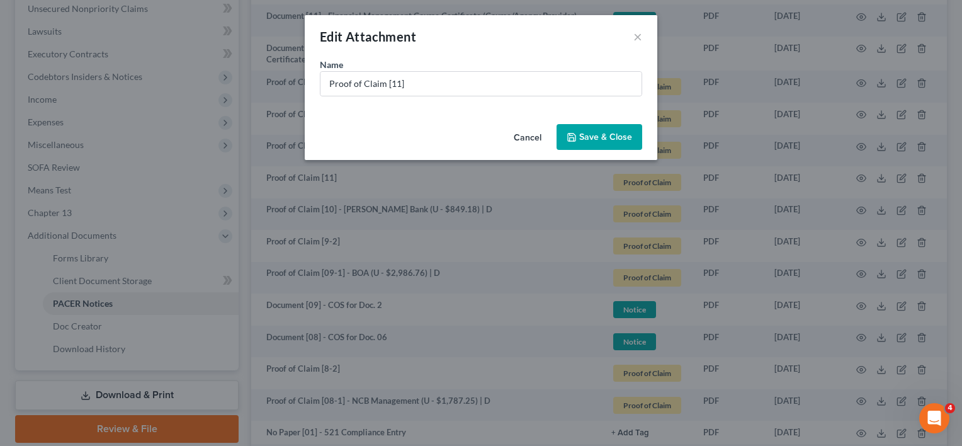
click at [431, 64] on div "Name * Proof of Claim [11]" at bounding box center [481, 77] width 322 height 38
click at [427, 82] on input "Proof of Claim [11]" at bounding box center [480, 84] width 321 height 24
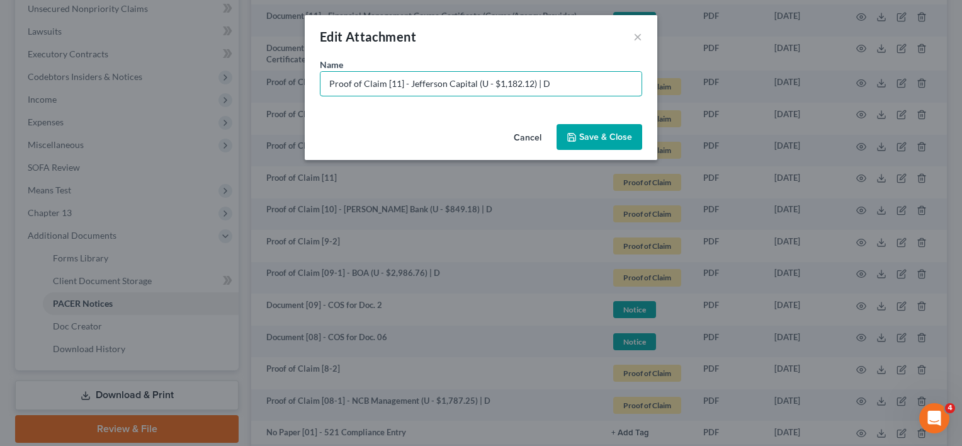
type input "Proof of Claim [11] - Jefferson Capital (U - $1,182.12) | D"
click at [597, 133] on span "Save & Close" at bounding box center [605, 137] width 53 height 11
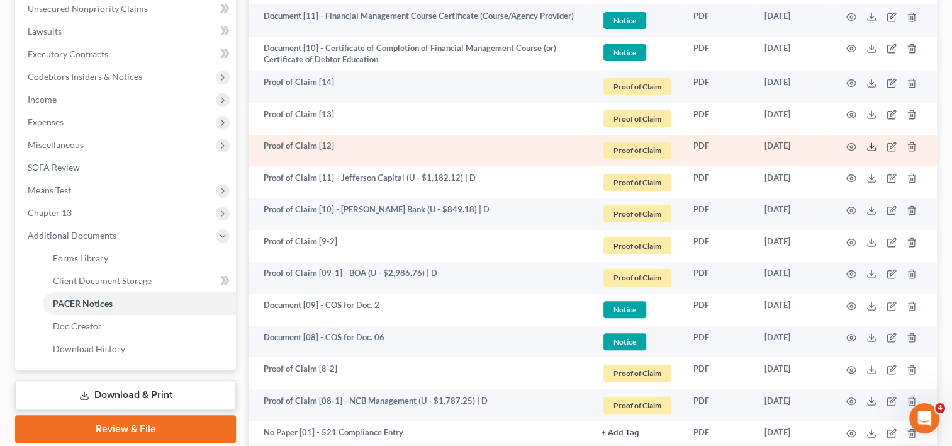
click at [869, 144] on icon at bounding box center [872, 147] width 10 height 10
click at [891, 145] on icon "button" at bounding box center [892, 147] width 10 height 10
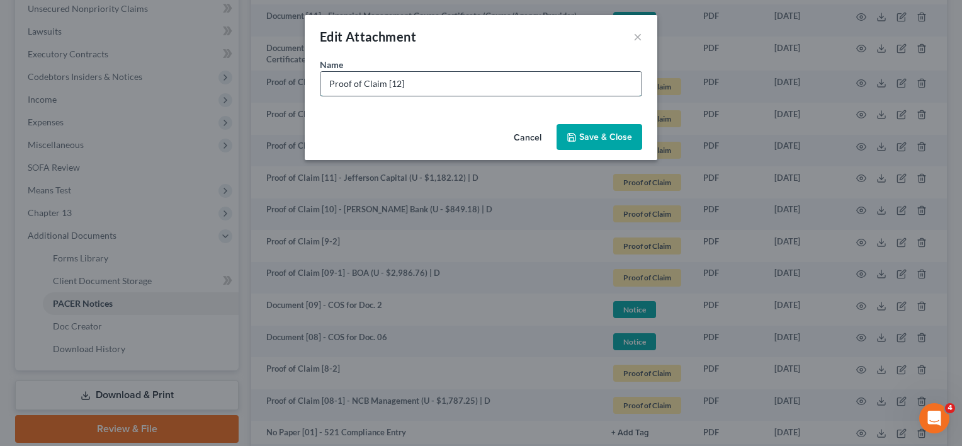
click at [420, 74] on input "Proof of Claim [12]" at bounding box center [480, 84] width 321 height 24
click at [446, 88] on input "Proof of Claim [12] - IRS (" at bounding box center [480, 84] width 321 height 24
type input "Proof of Claim [12] - IRS (P - $2,434.13 | U - $7,496.85) | D"
click at [599, 129] on button "Save & Close" at bounding box center [599, 137] width 86 height 26
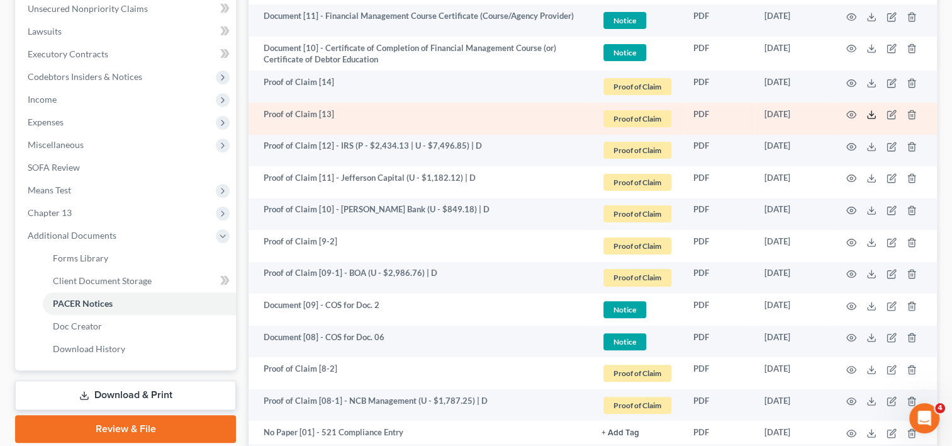
click at [876, 114] on icon at bounding box center [872, 115] width 10 height 10
click at [891, 113] on icon "button" at bounding box center [893, 114] width 6 height 6
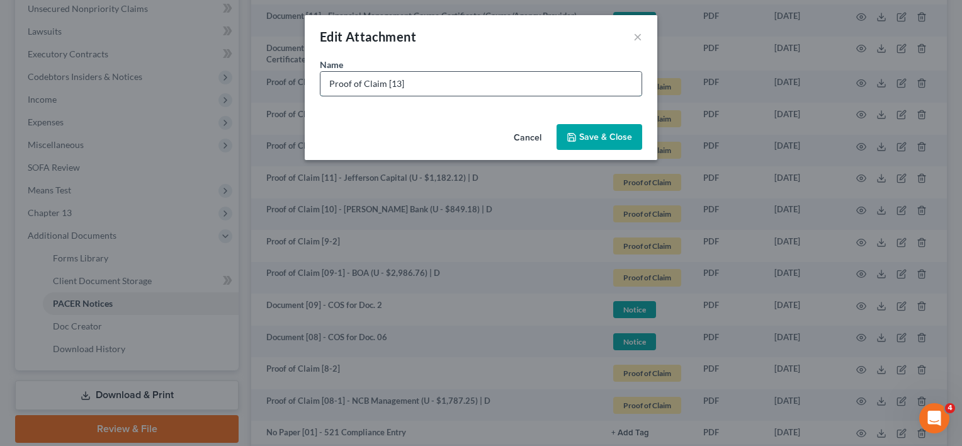
click at [437, 86] on input "Proof of Claim [13]" at bounding box center [480, 84] width 321 height 24
type input "Proof of Claim [13] - Affirm (U - $1,418.67) | D"
click at [598, 135] on span "Save & Close" at bounding box center [605, 137] width 53 height 11
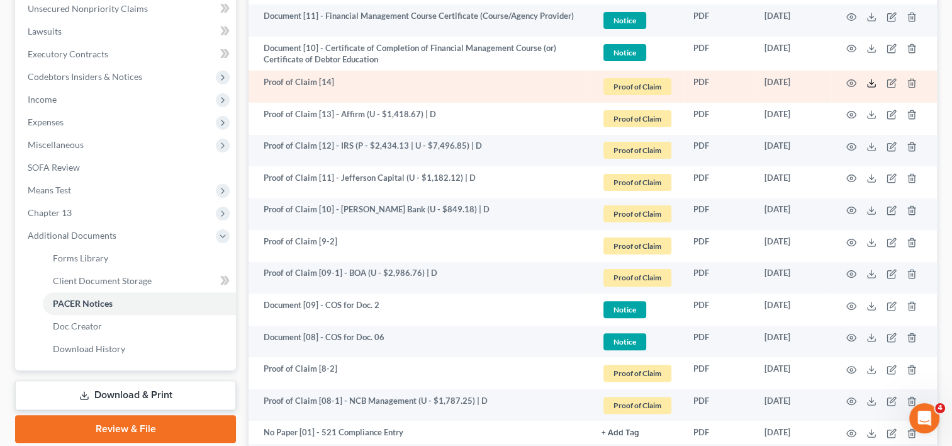
click at [875, 79] on icon at bounding box center [872, 83] width 10 height 10
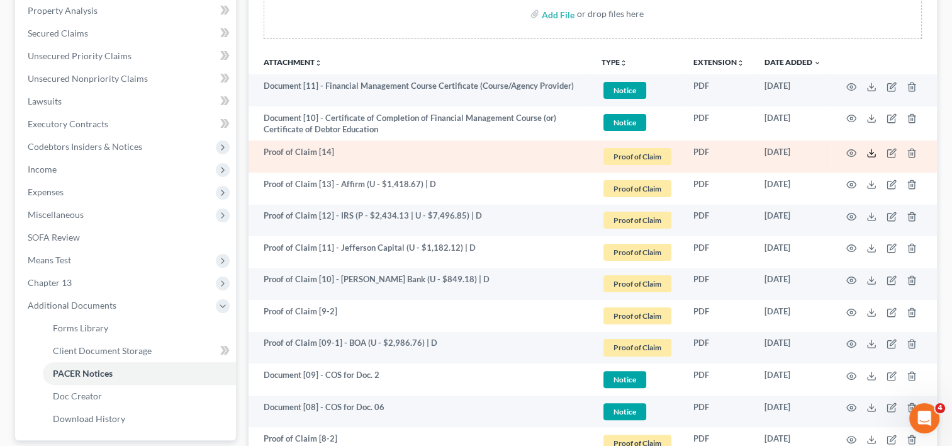
scroll to position [210, 0]
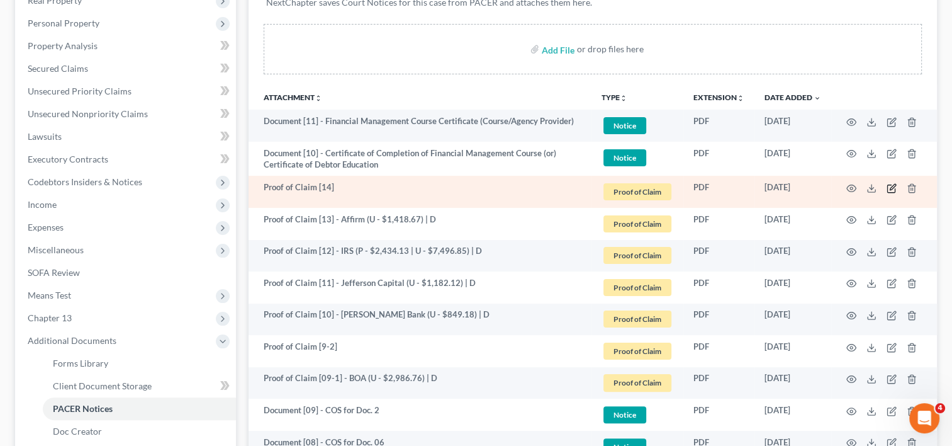
click at [890, 188] on icon "button" at bounding box center [893, 187] width 6 height 6
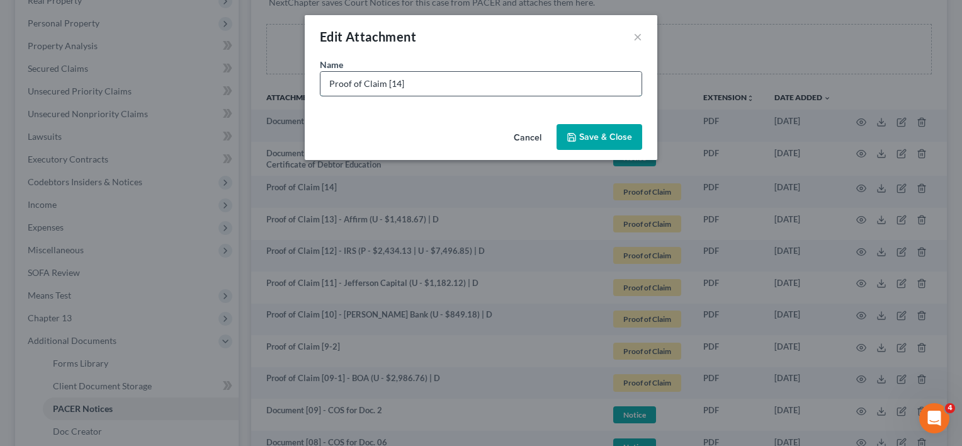
click at [441, 86] on input "Proof of Claim [14]" at bounding box center [480, 84] width 321 height 24
click at [529, 87] on input "Proof of Claim [14] - Portfolio Recovery" at bounding box center [480, 84] width 321 height 24
type input "Proof of Claim [14] - Portfolio Recovery (U - $1,418.67) | D"
click at [599, 130] on button "Save & Close" at bounding box center [599, 137] width 86 height 26
